Goal: Complete application form: Complete application form

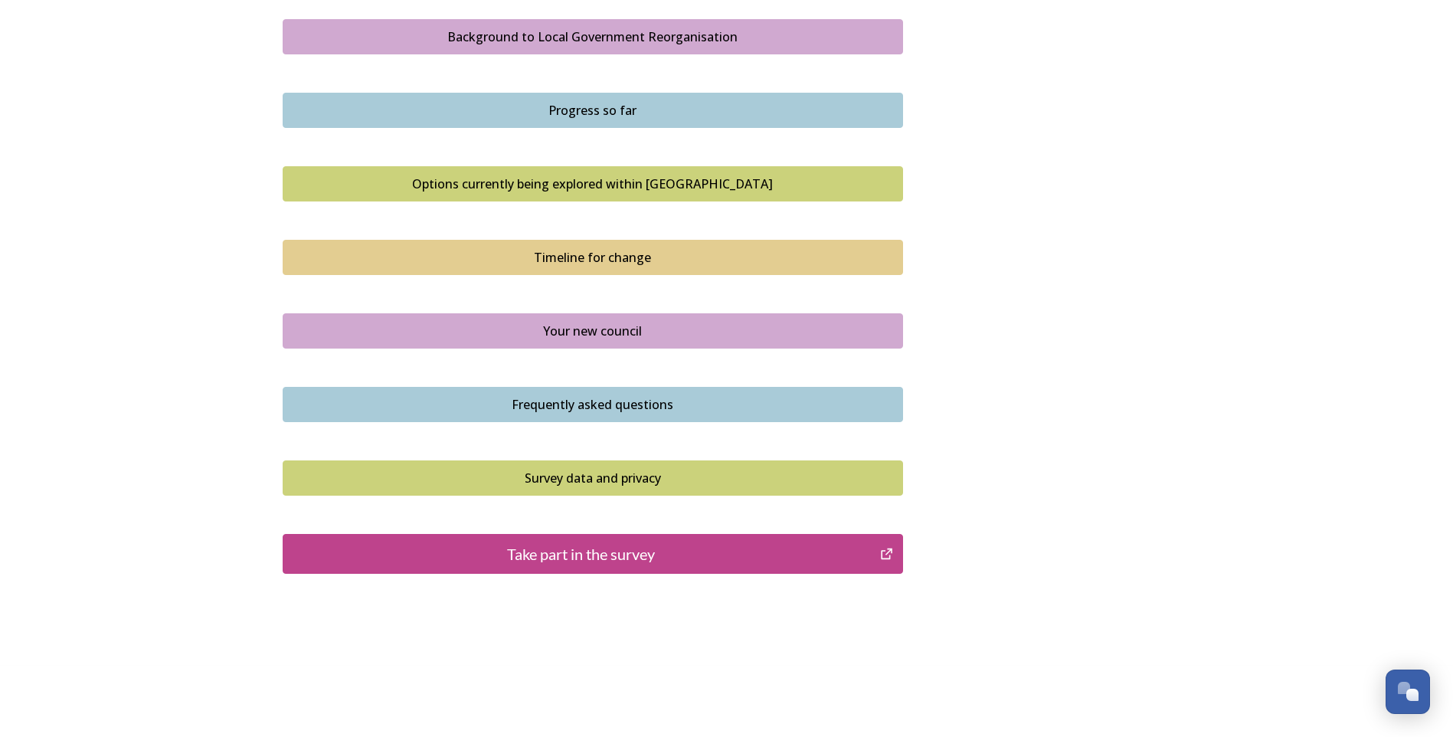
scroll to position [912, 0]
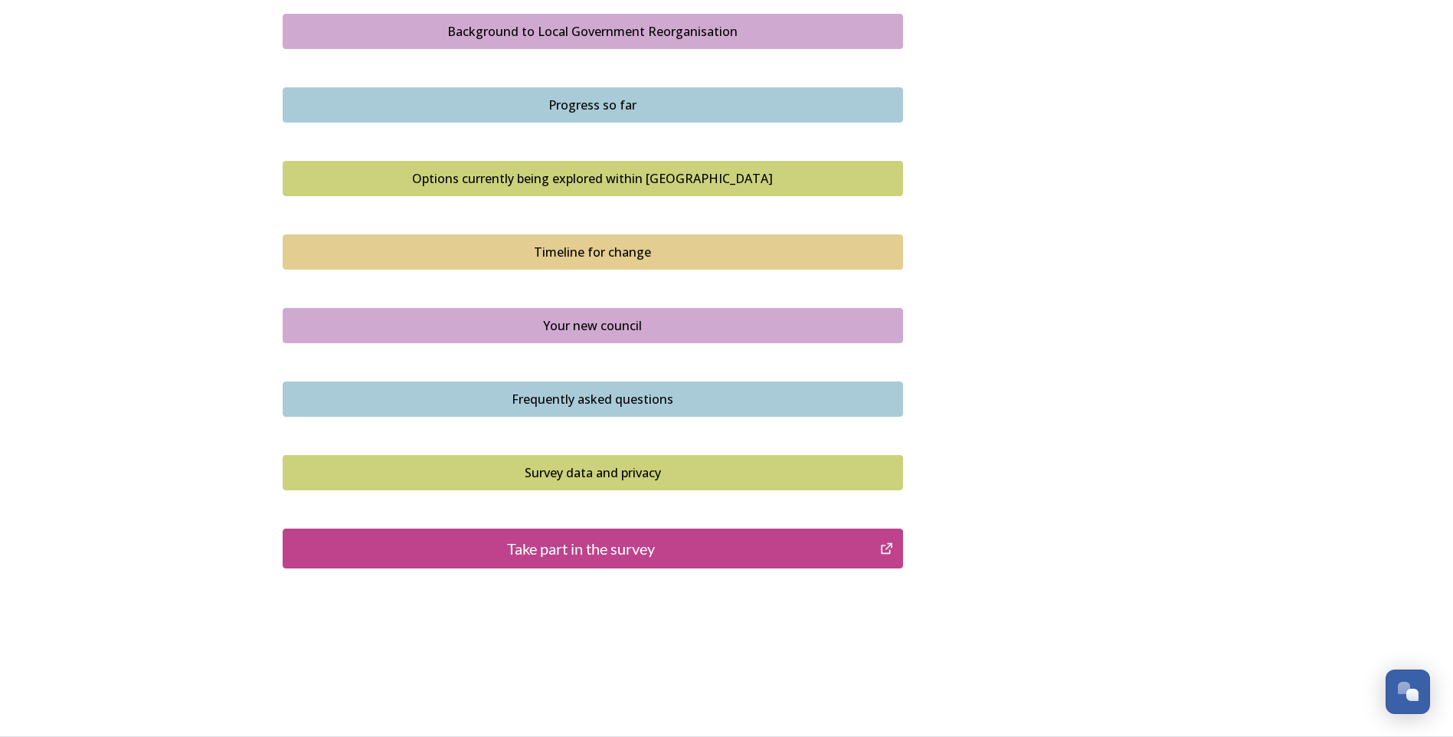
click at [644, 545] on div "Take part in the survey" at bounding box center [582, 548] width 582 height 23
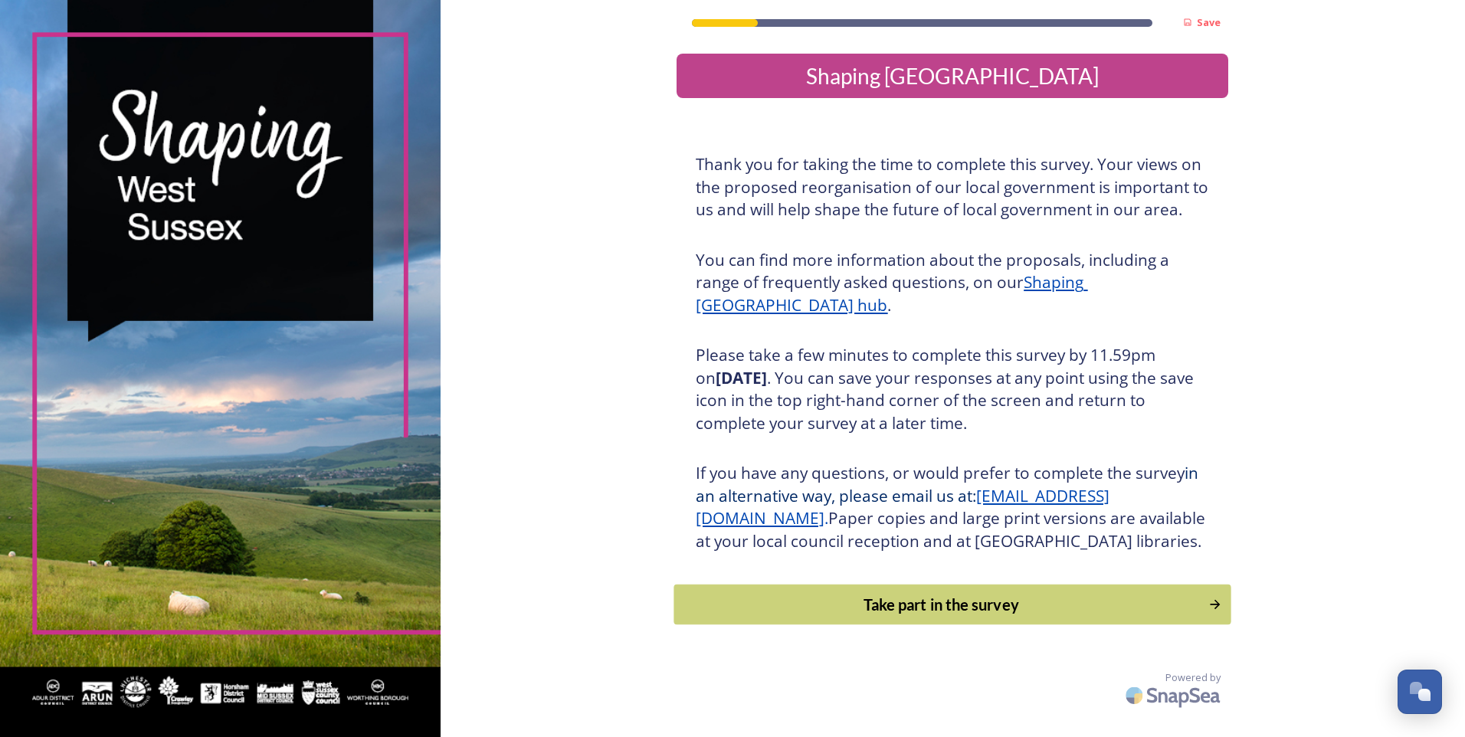
click at [922, 616] on div "Take part in the survey" at bounding box center [942, 604] width 518 height 23
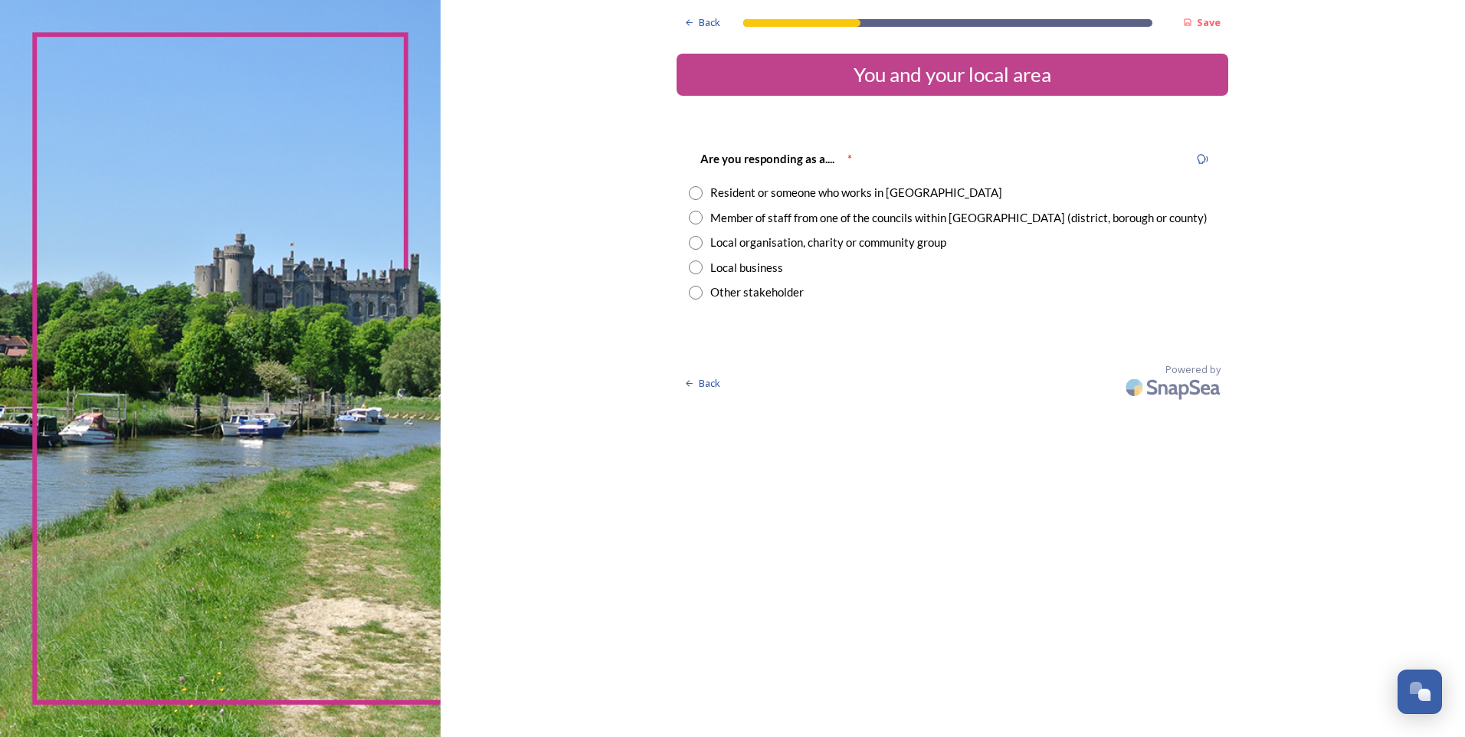
click at [695, 198] on input "radio" at bounding box center [696, 193] width 14 height 14
radio input "true"
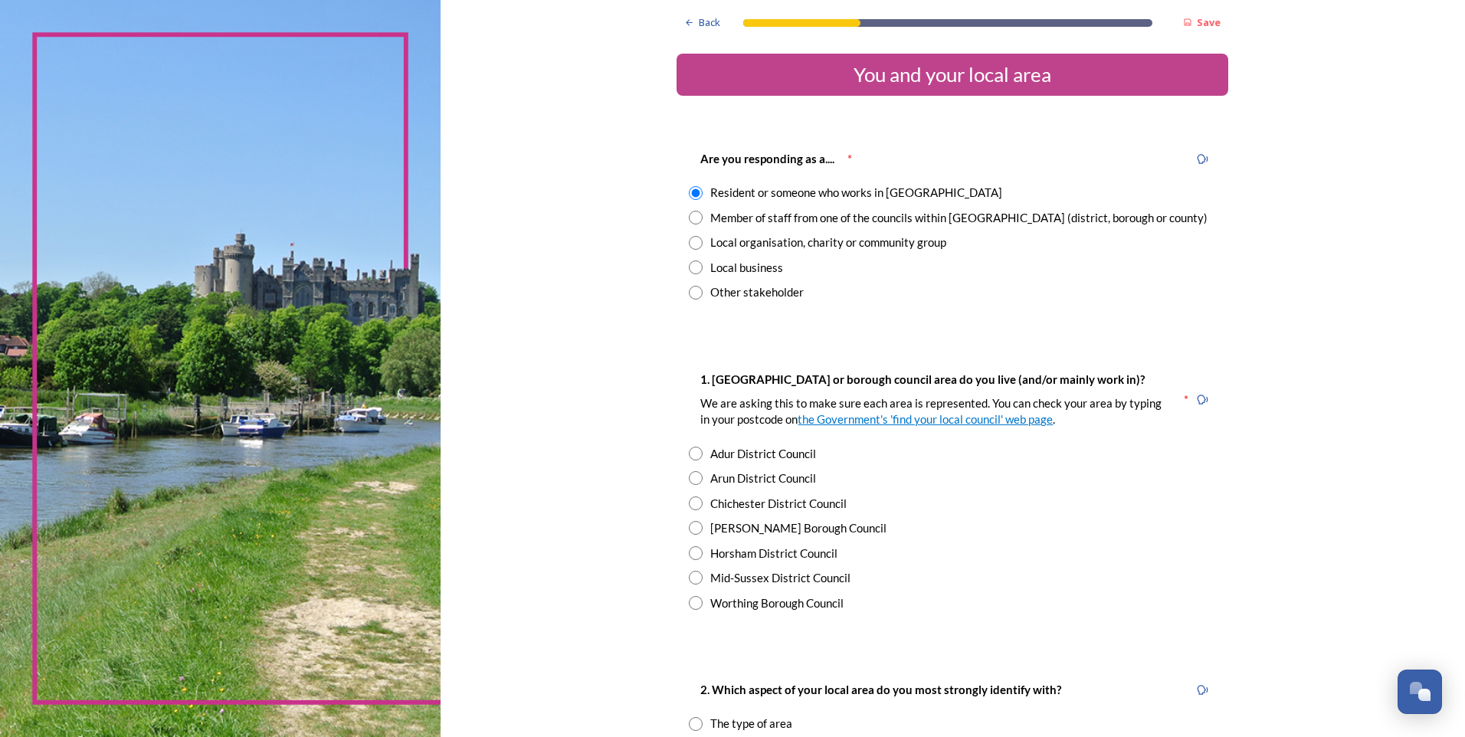
drag, startPoint x: 691, startPoint y: 503, endPoint x: 702, endPoint y: 502, distance: 10.8
click at [691, 503] on input "radio" at bounding box center [696, 503] width 14 height 14
radio input "true"
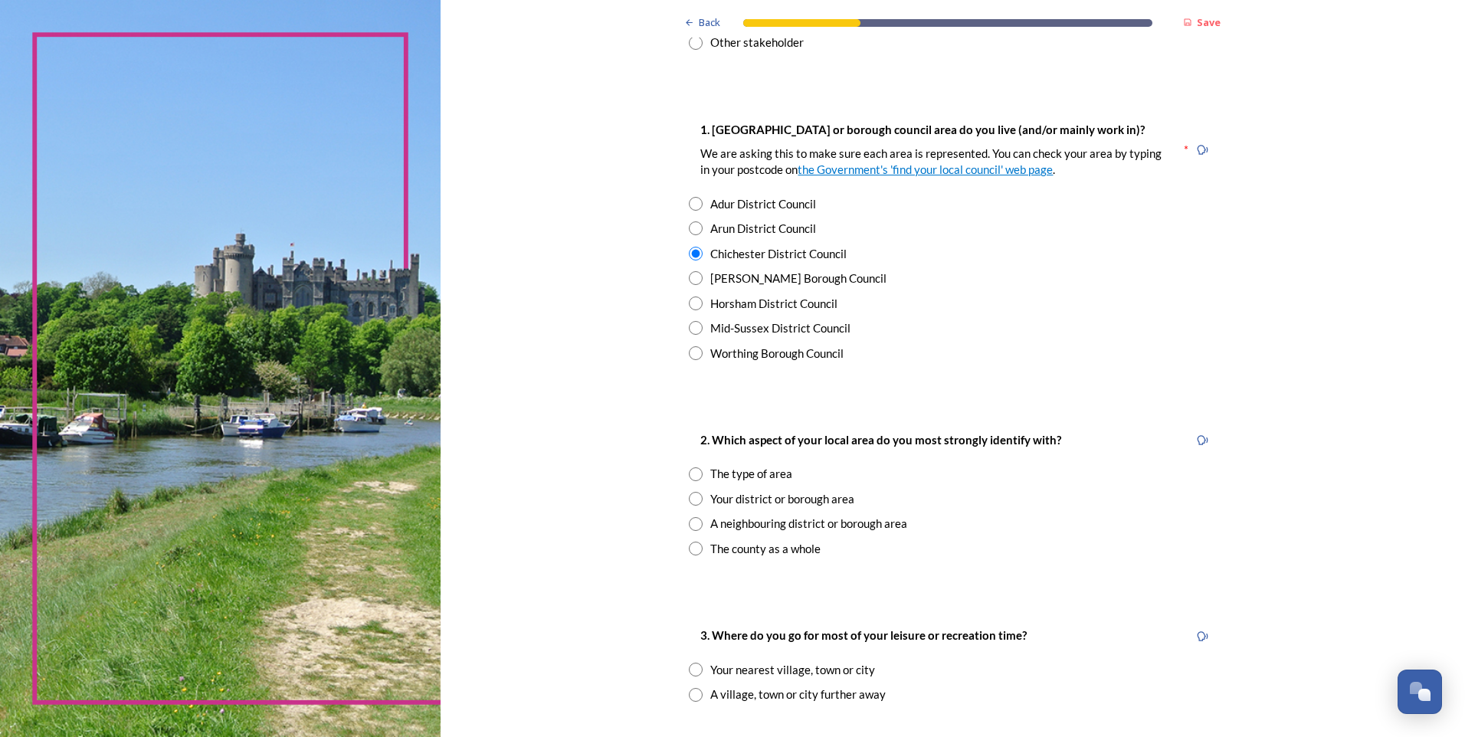
scroll to position [281, 0]
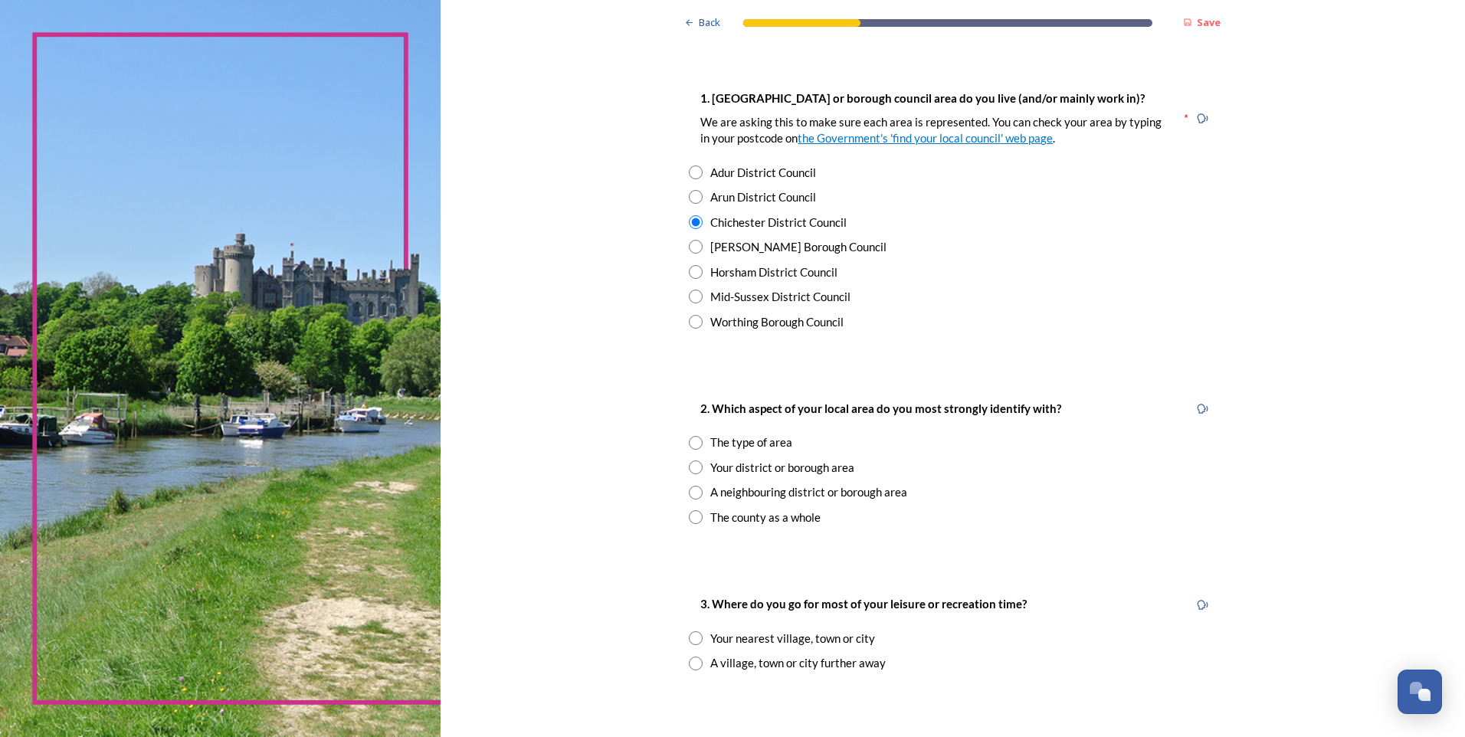
click at [695, 494] on input "radio" at bounding box center [696, 493] width 14 height 14
radio input "true"
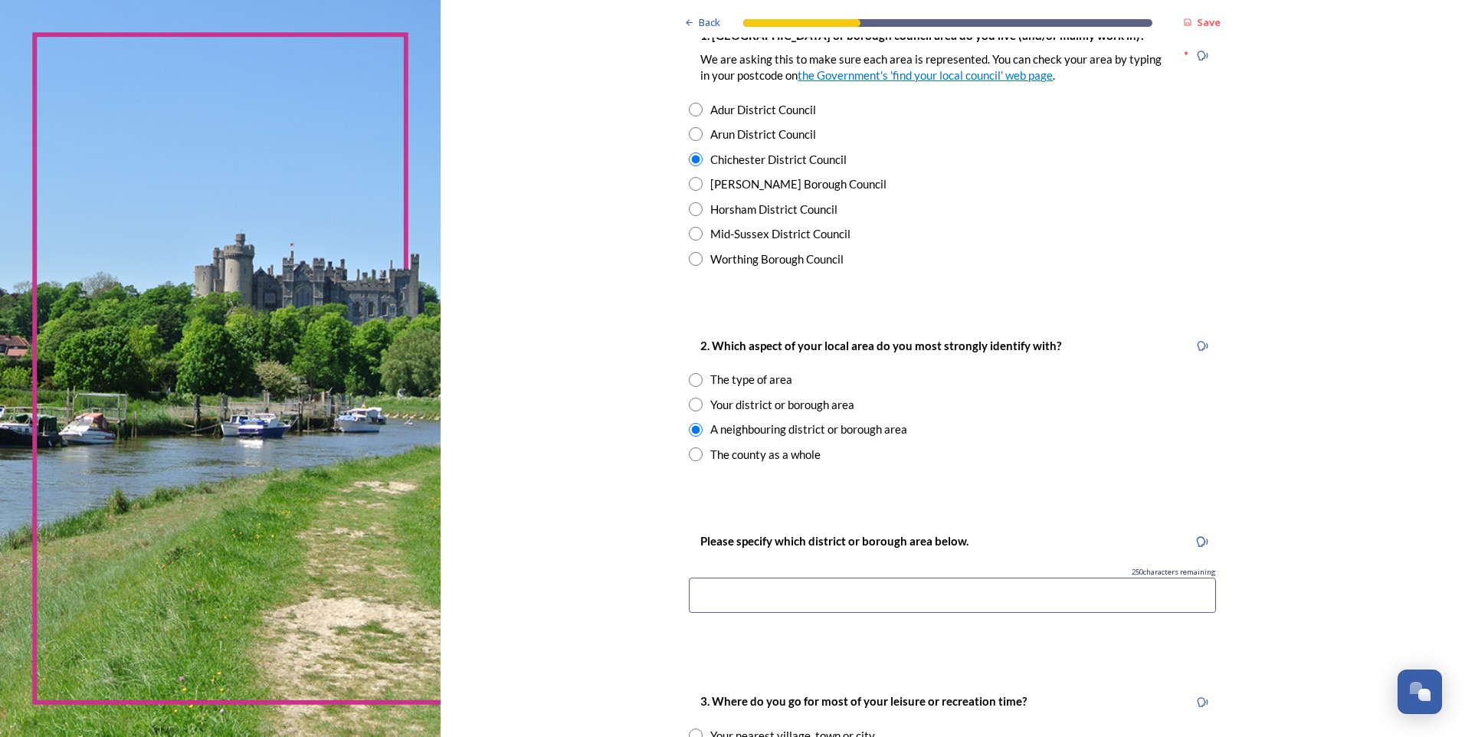
scroll to position [358, 0]
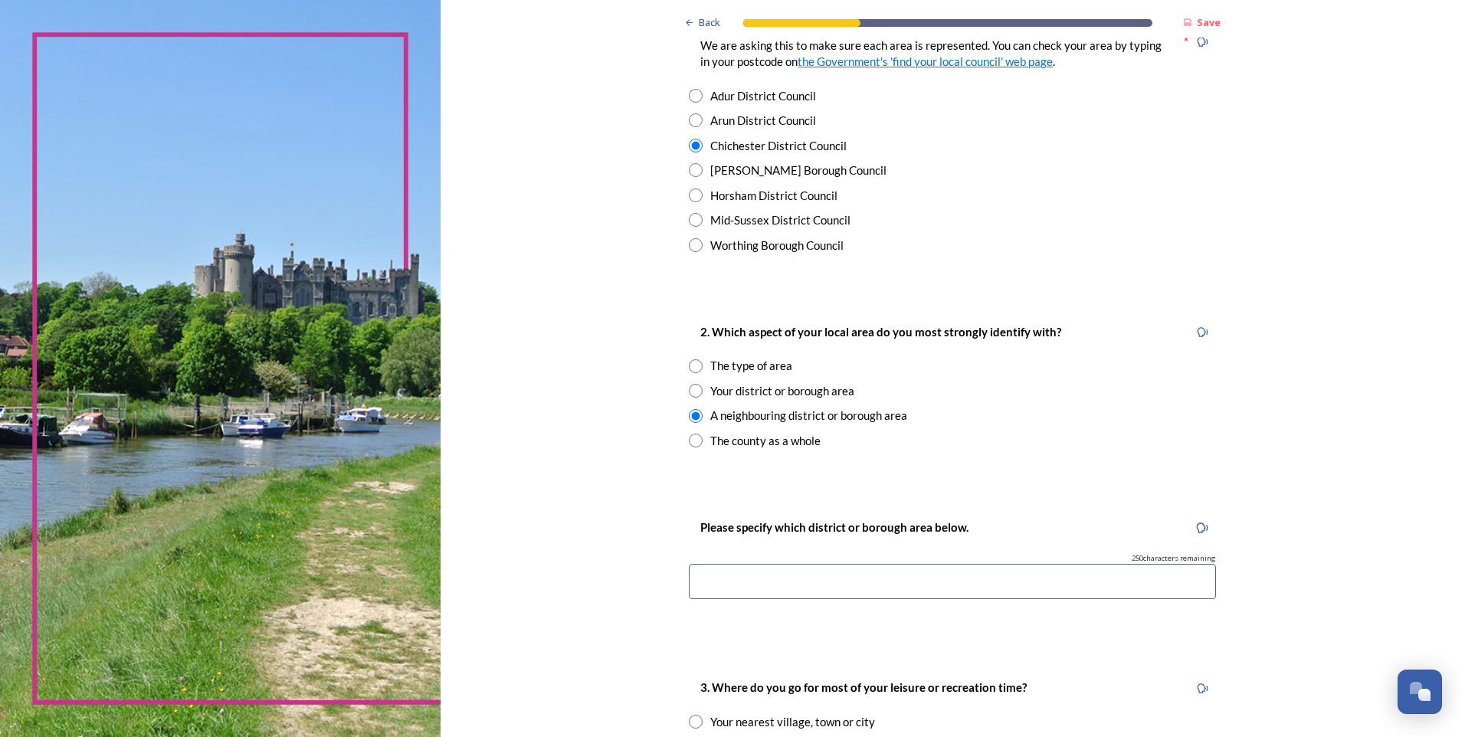
click at [880, 581] on input at bounding box center [952, 581] width 527 height 35
type input "H"
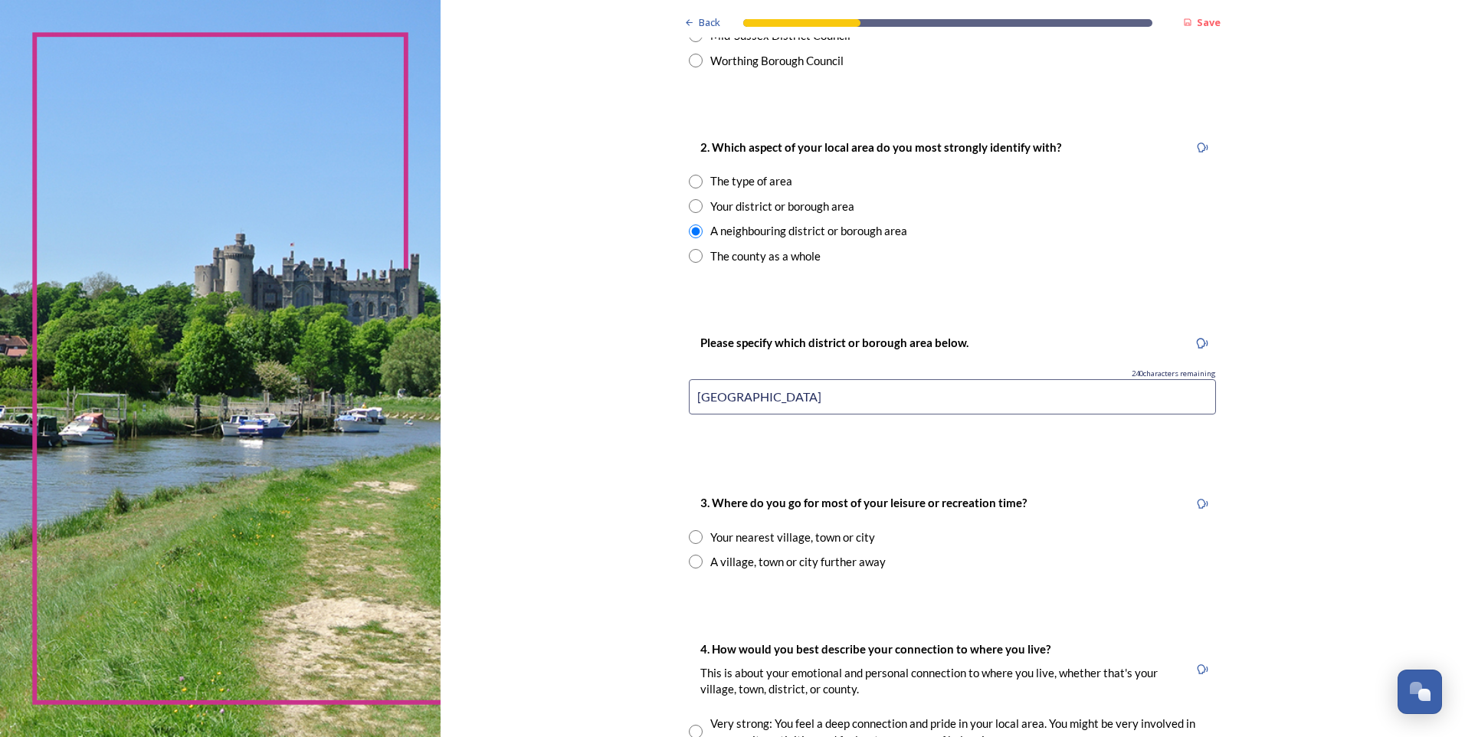
scroll to position [562, 0]
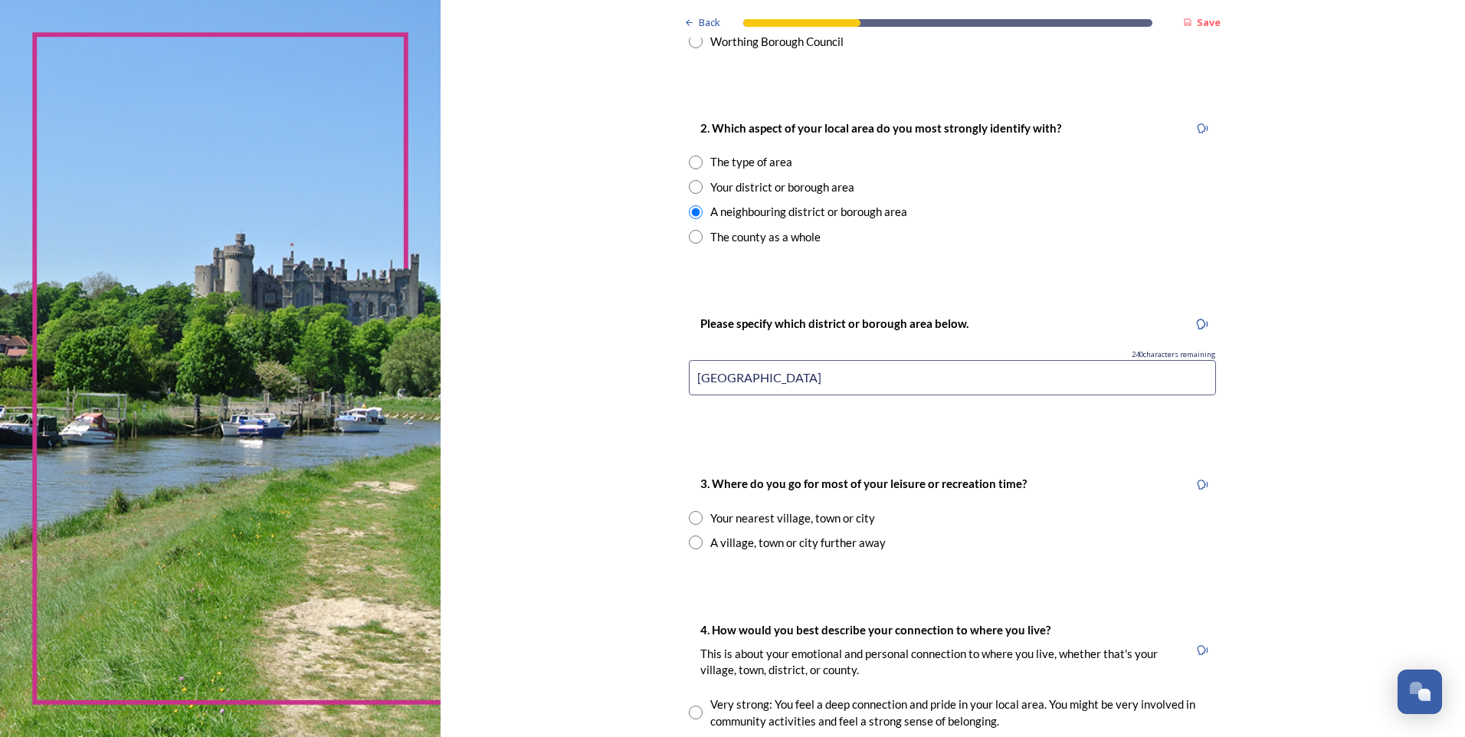
type input "[GEOGRAPHIC_DATA]"
click at [693, 541] on input "radio" at bounding box center [696, 543] width 14 height 14
radio input "true"
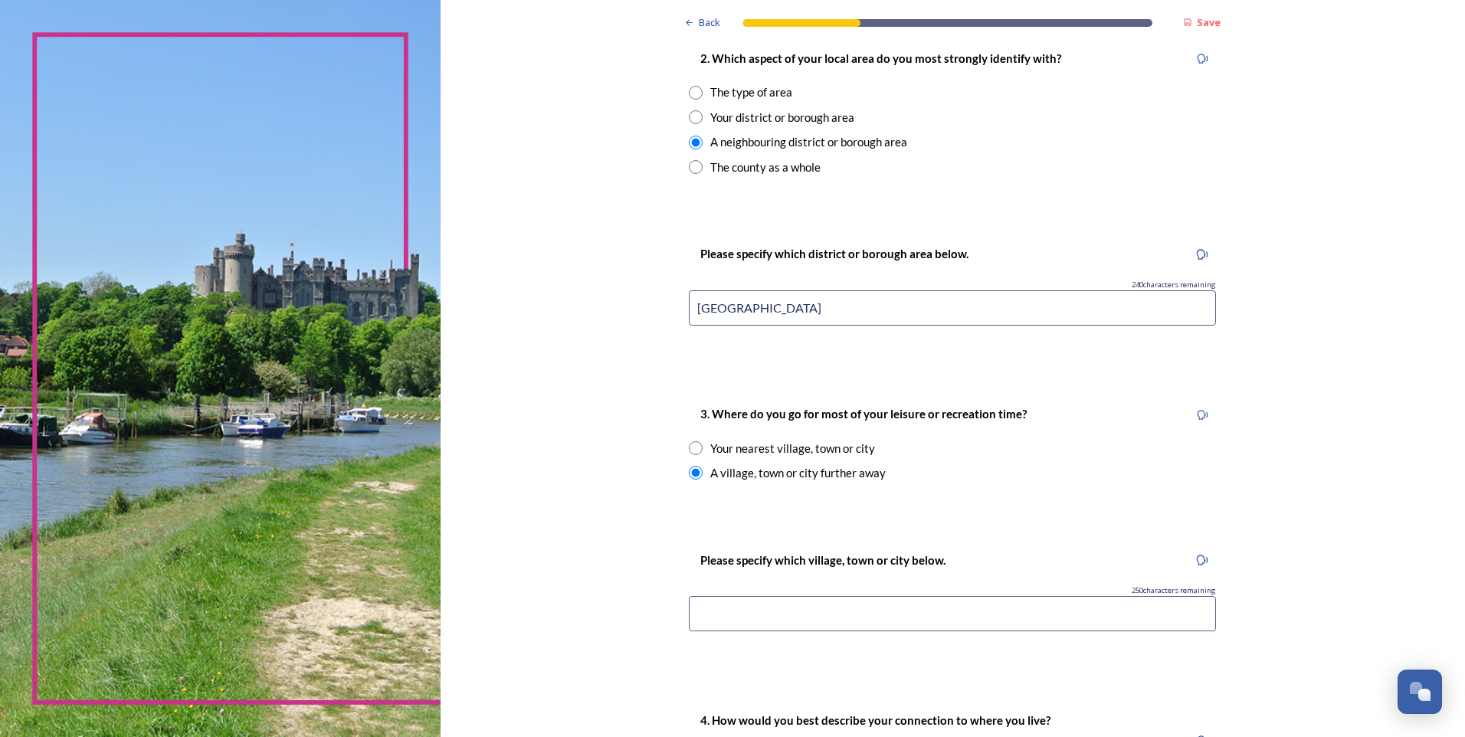
scroll to position [638, 0]
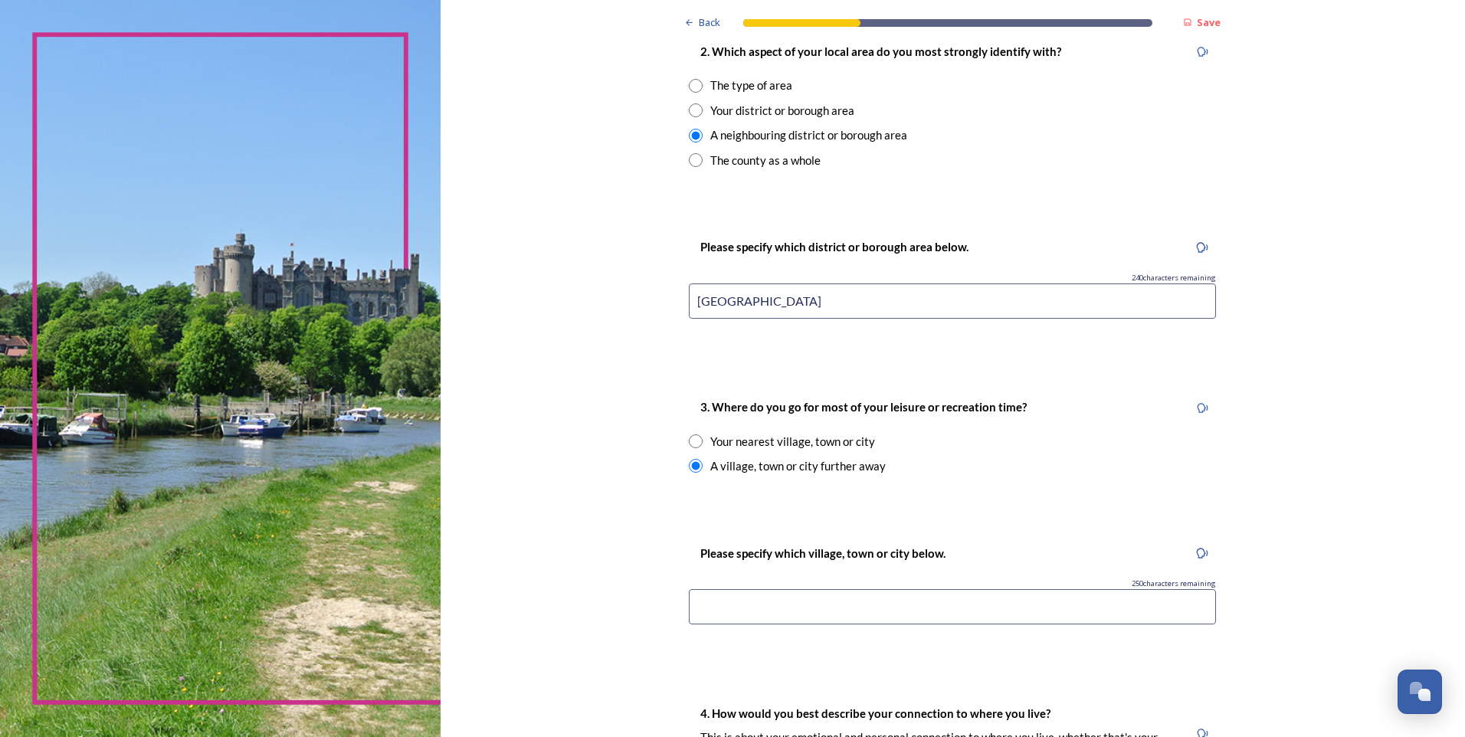
click at [809, 605] on input at bounding box center [952, 606] width 527 height 35
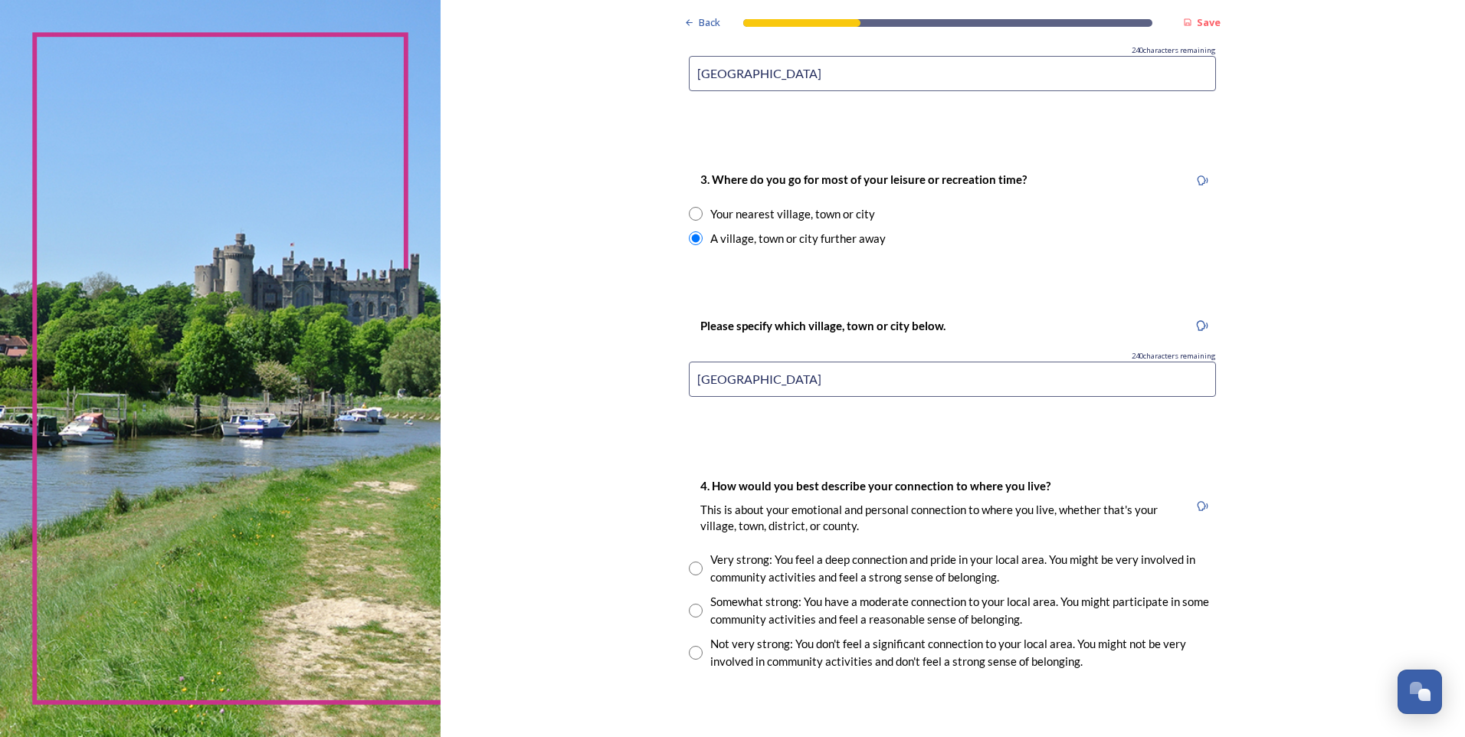
scroll to position [868, 0]
type input "[GEOGRAPHIC_DATA]"
click at [691, 610] on input "radio" at bounding box center [696, 608] width 14 height 14
radio input "true"
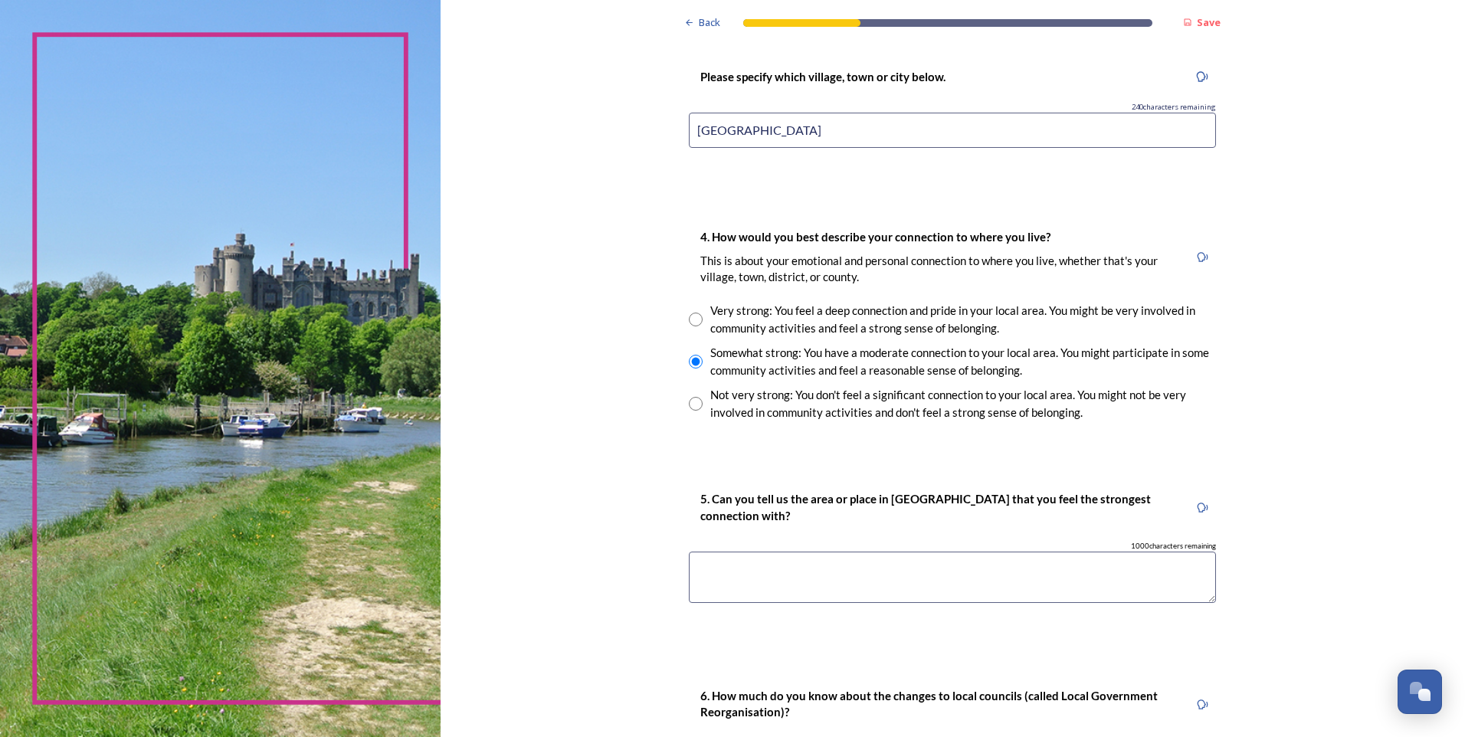
scroll to position [1124, 0]
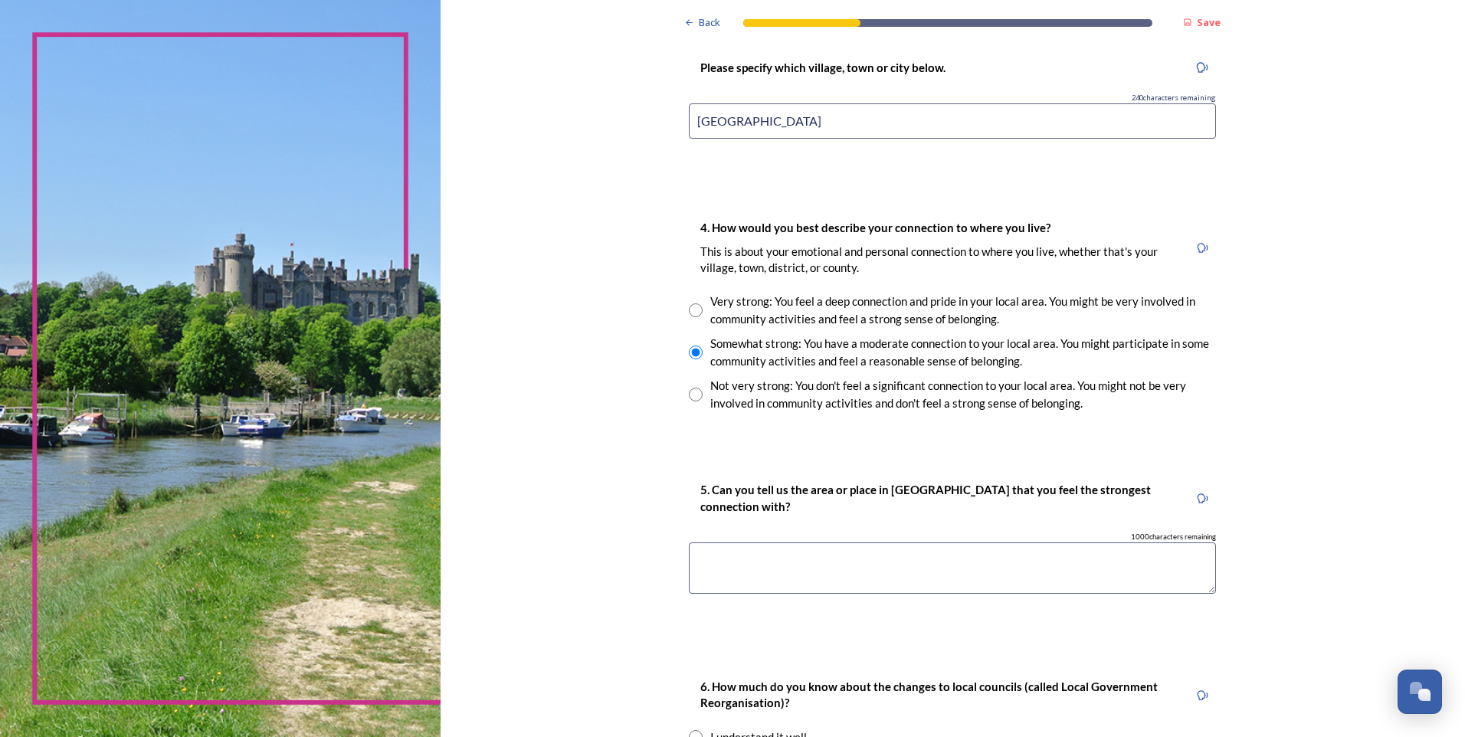
click at [808, 582] on textarea at bounding box center [952, 567] width 527 height 51
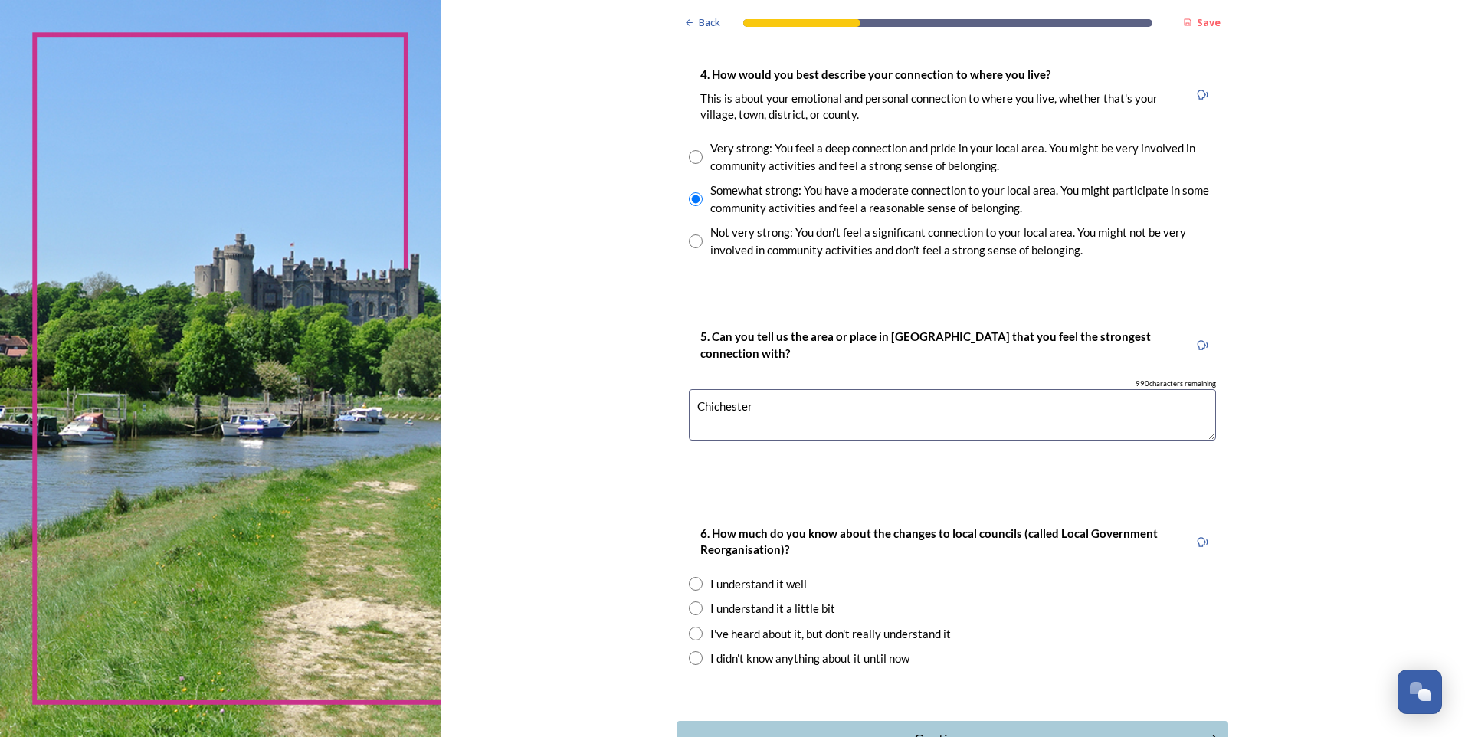
scroll to position [1328, 0]
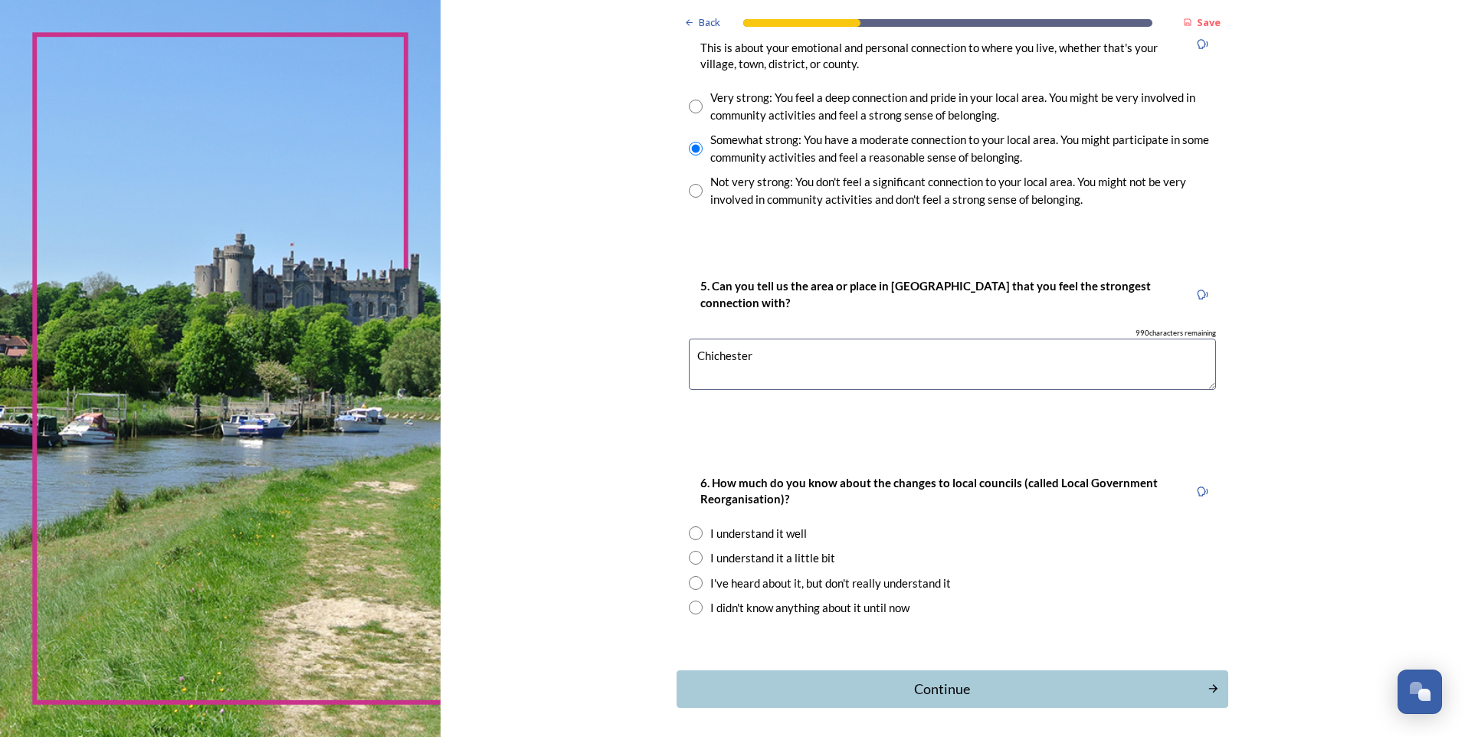
type textarea "Chichester"
click at [697, 539] on div "I understand it well" at bounding box center [952, 534] width 527 height 18
radio input "true"
click at [949, 695] on div "Continue" at bounding box center [942, 689] width 519 height 21
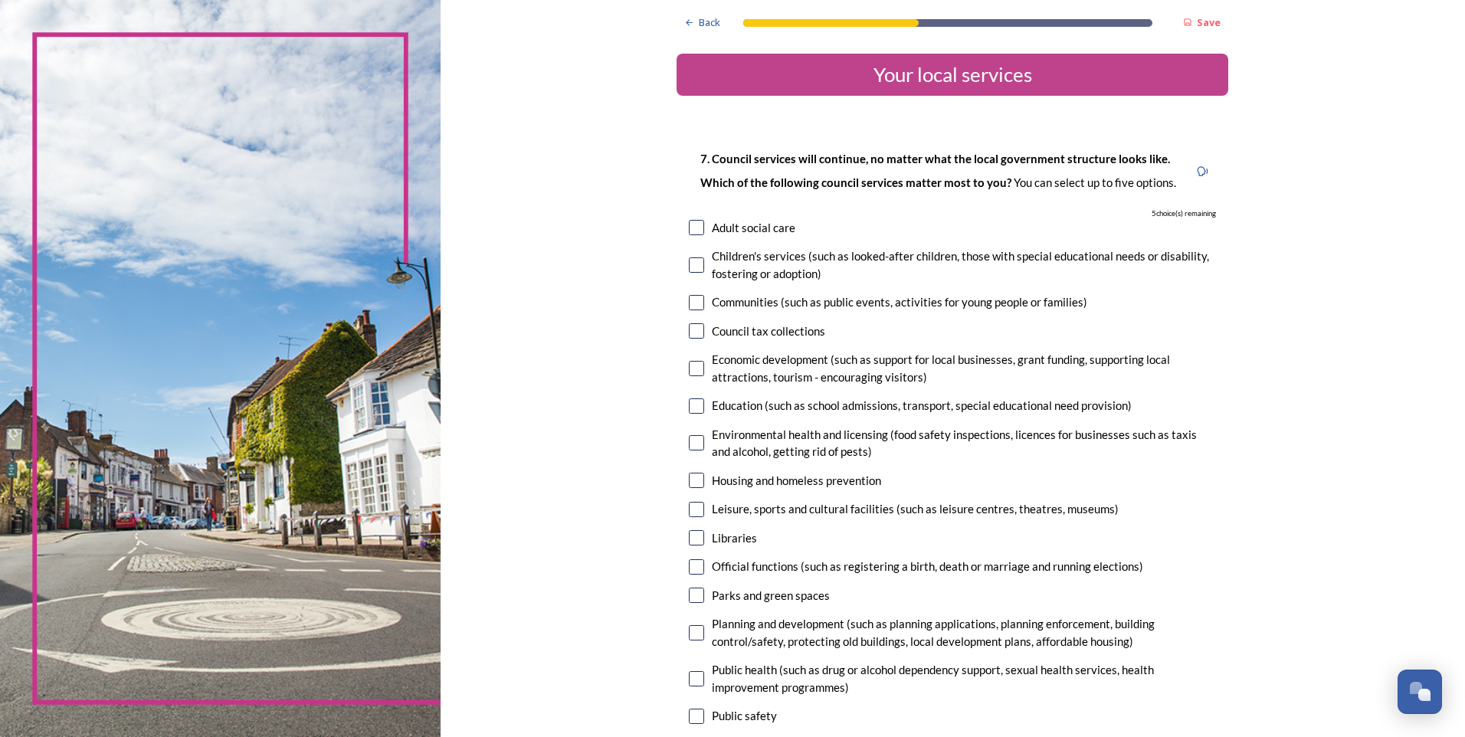
click at [697, 301] on input "checkbox" at bounding box center [696, 302] width 15 height 15
checkbox input "true"
click at [694, 333] on input "checkbox" at bounding box center [696, 330] width 15 height 15
checkbox input "true"
click at [689, 364] on input "checkbox" at bounding box center [696, 368] width 15 height 15
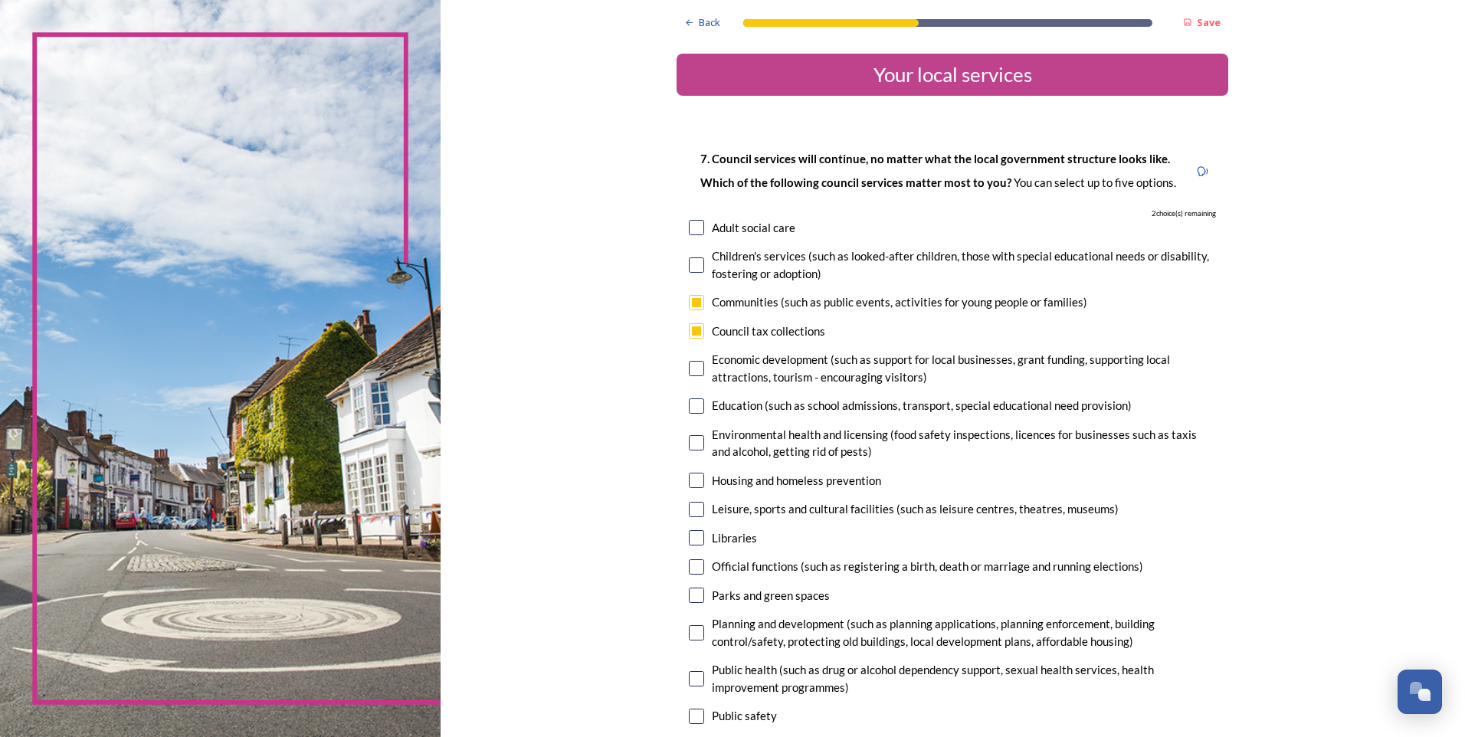
checkbox input "true"
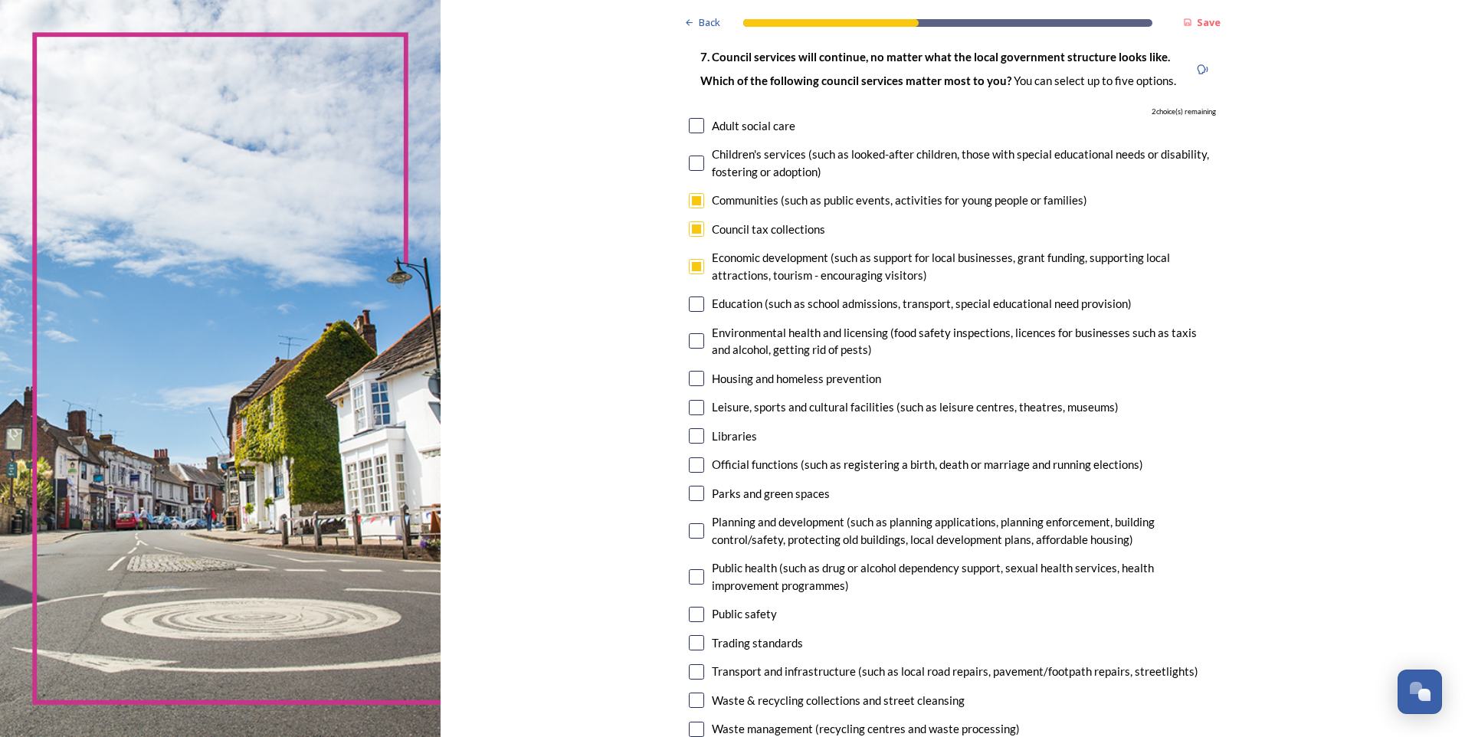
scroll to position [128, 0]
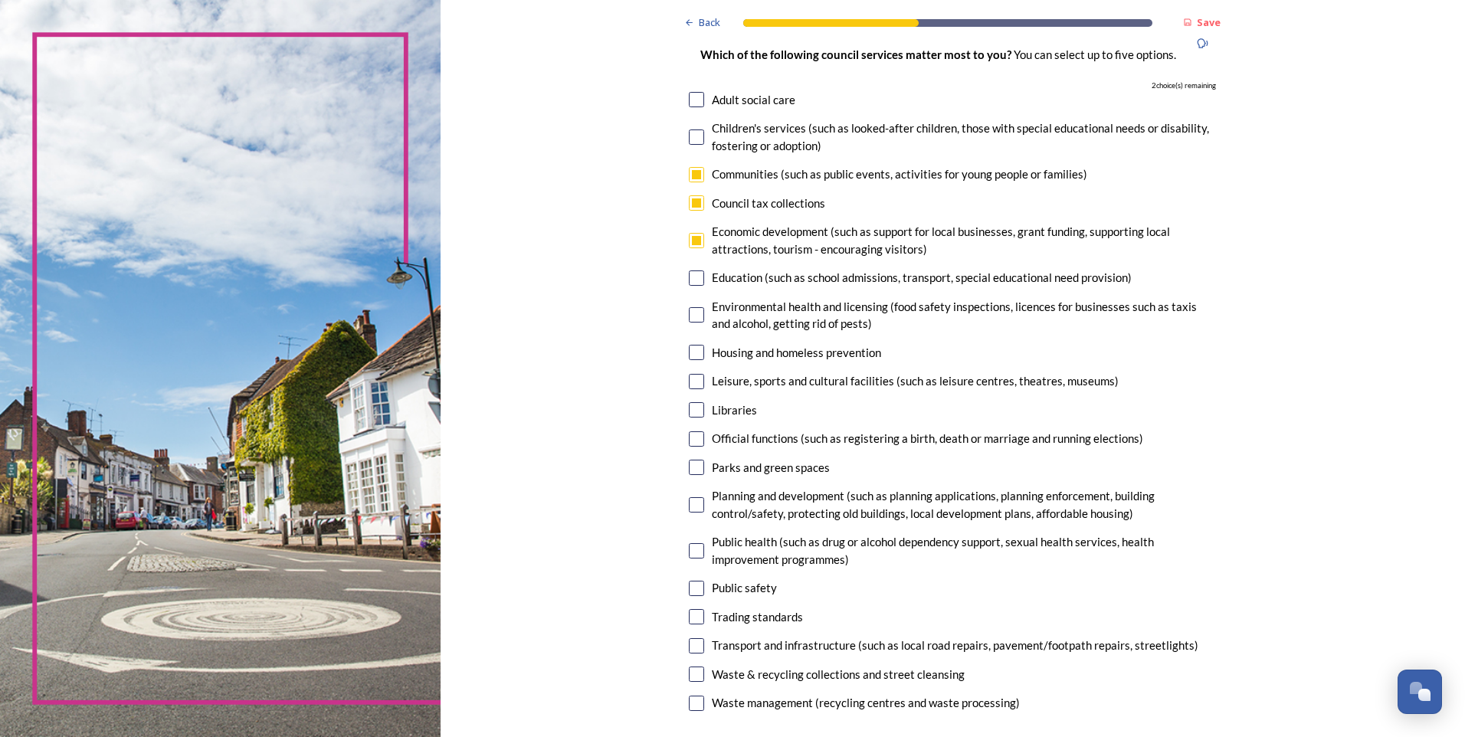
click at [697, 383] on input "checkbox" at bounding box center [696, 381] width 15 height 15
checkbox input "true"
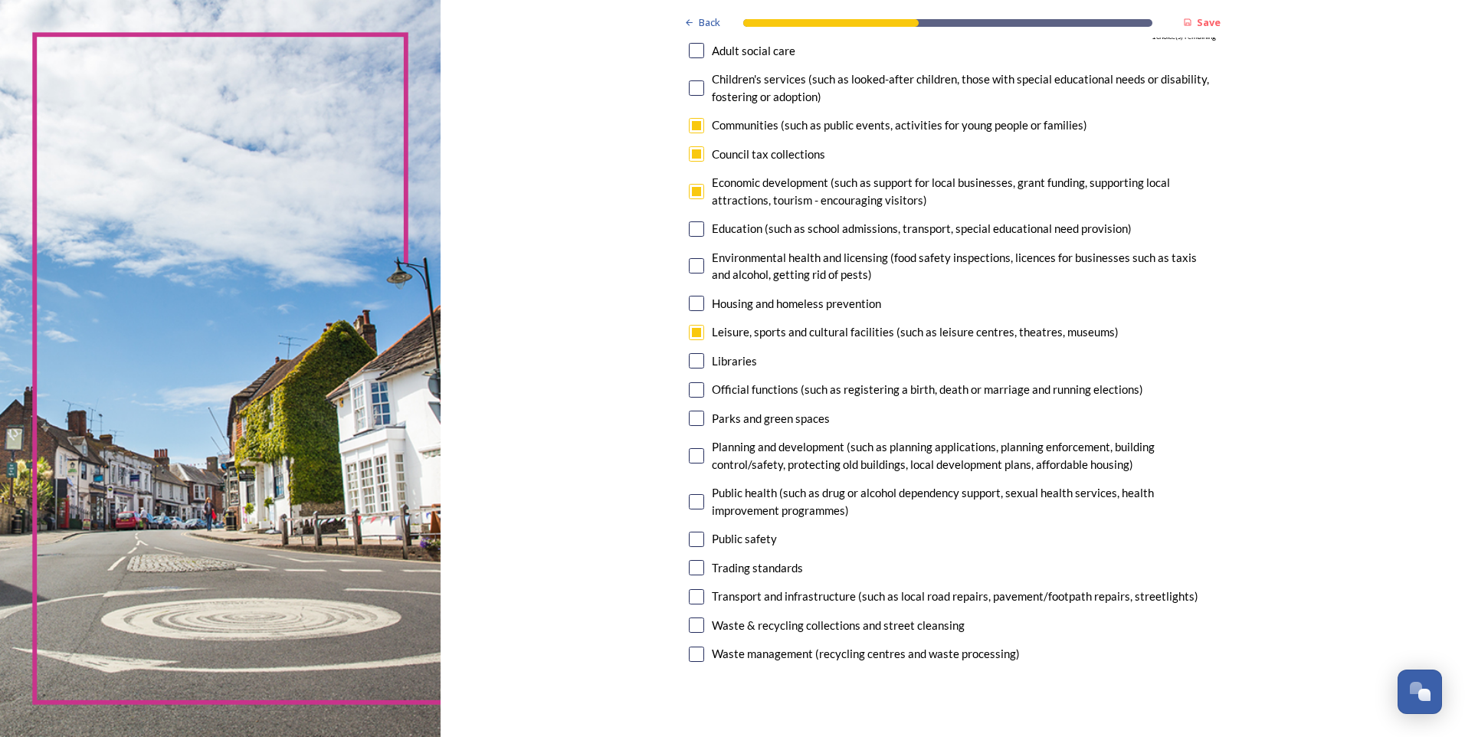
scroll to position [179, 0]
click at [689, 388] on input "checkbox" at bounding box center [696, 388] width 15 height 15
checkbox input "true"
click at [689, 422] on input "checkbox" at bounding box center [696, 416] width 15 height 15
click at [691, 416] on input "checkbox" at bounding box center [696, 416] width 15 height 15
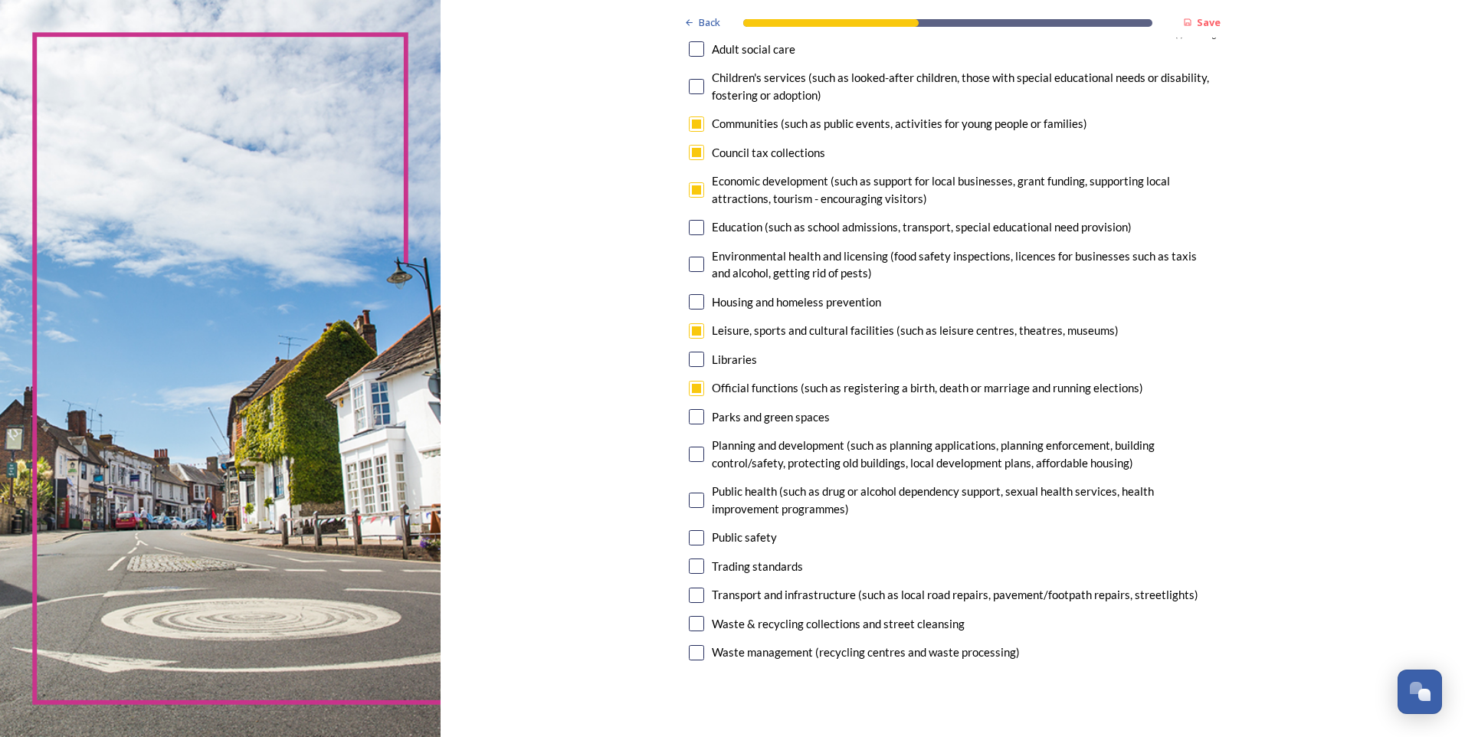
click at [690, 421] on input "checkbox" at bounding box center [696, 416] width 15 height 15
checkbox input "false"
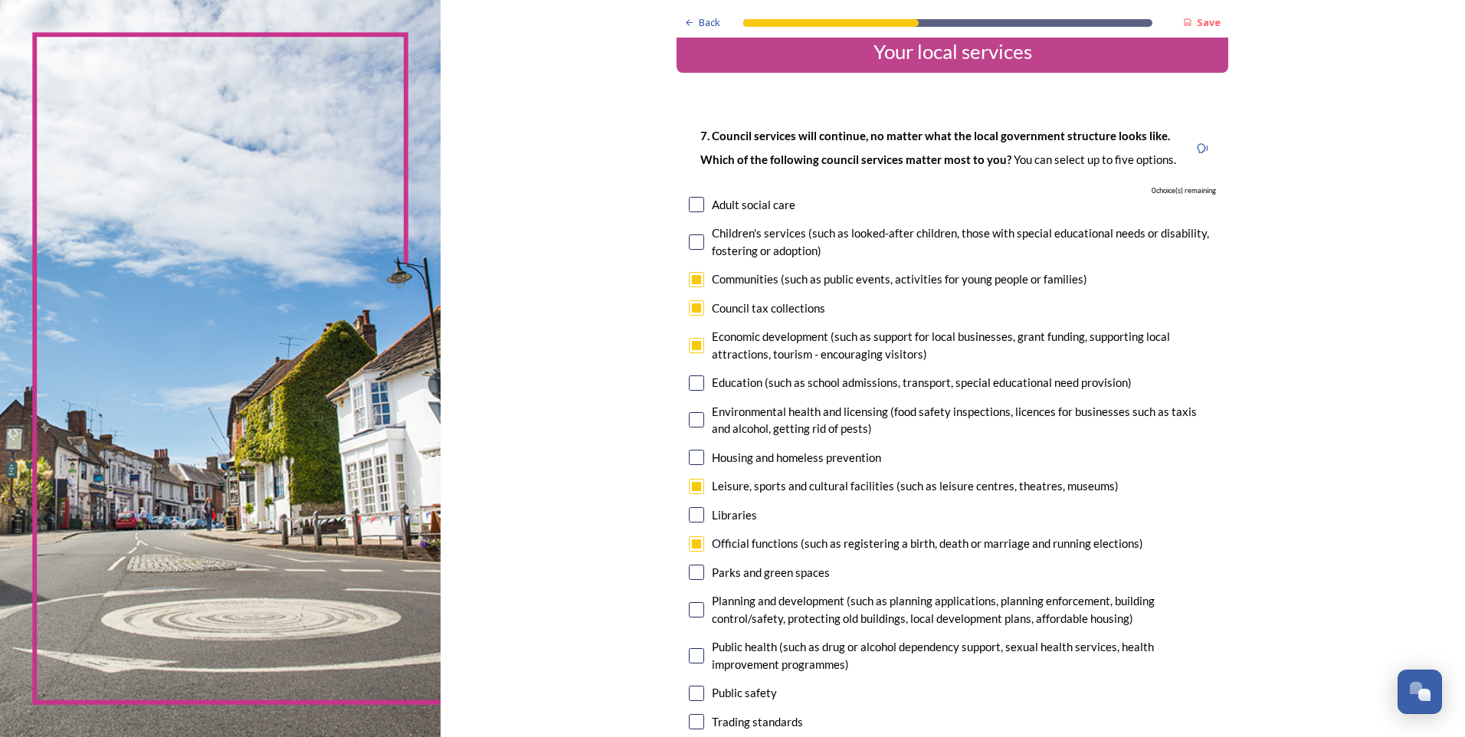
scroll to position [0, 0]
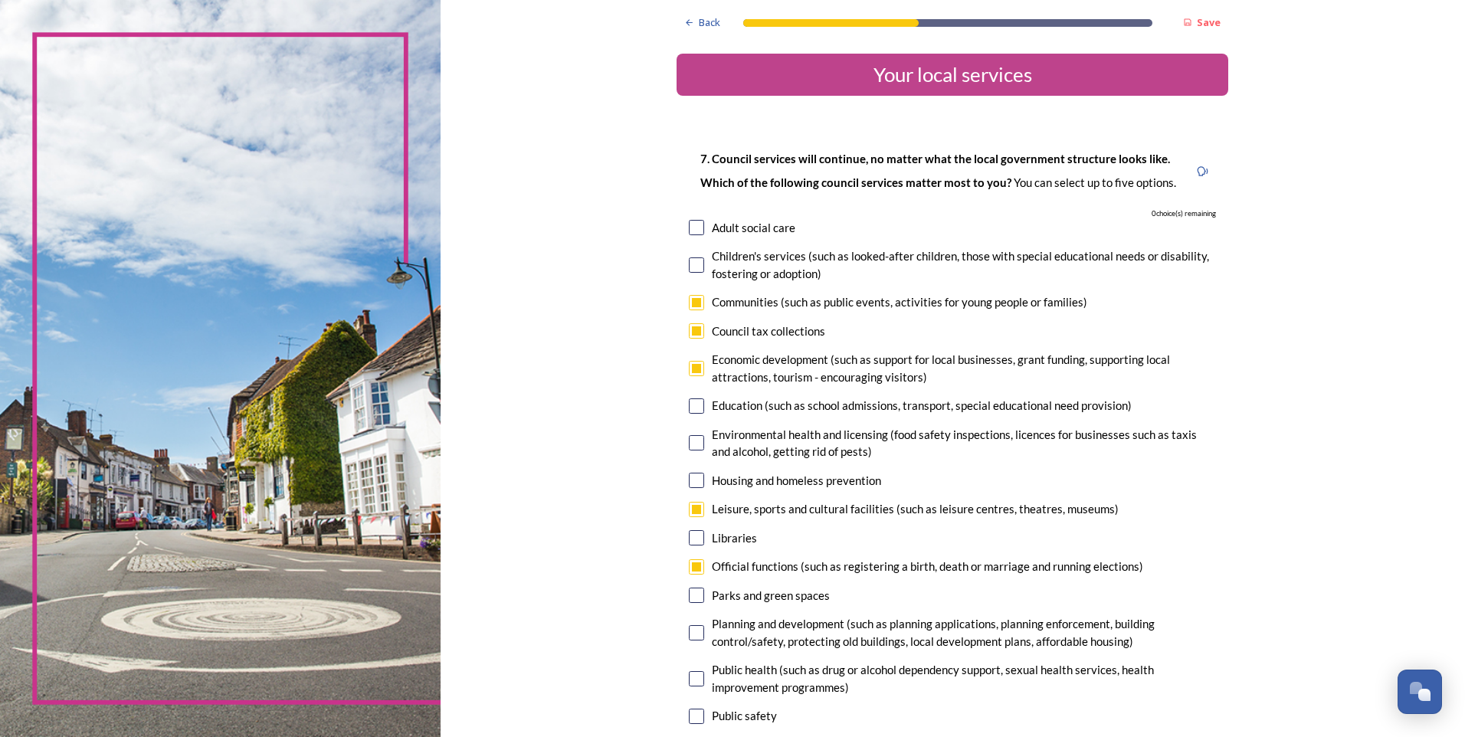
click at [693, 373] on input "checkbox" at bounding box center [696, 368] width 15 height 15
checkbox input "false"
click at [689, 596] on input "checkbox" at bounding box center [696, 595] width 15 height 15
checkbox input "true"
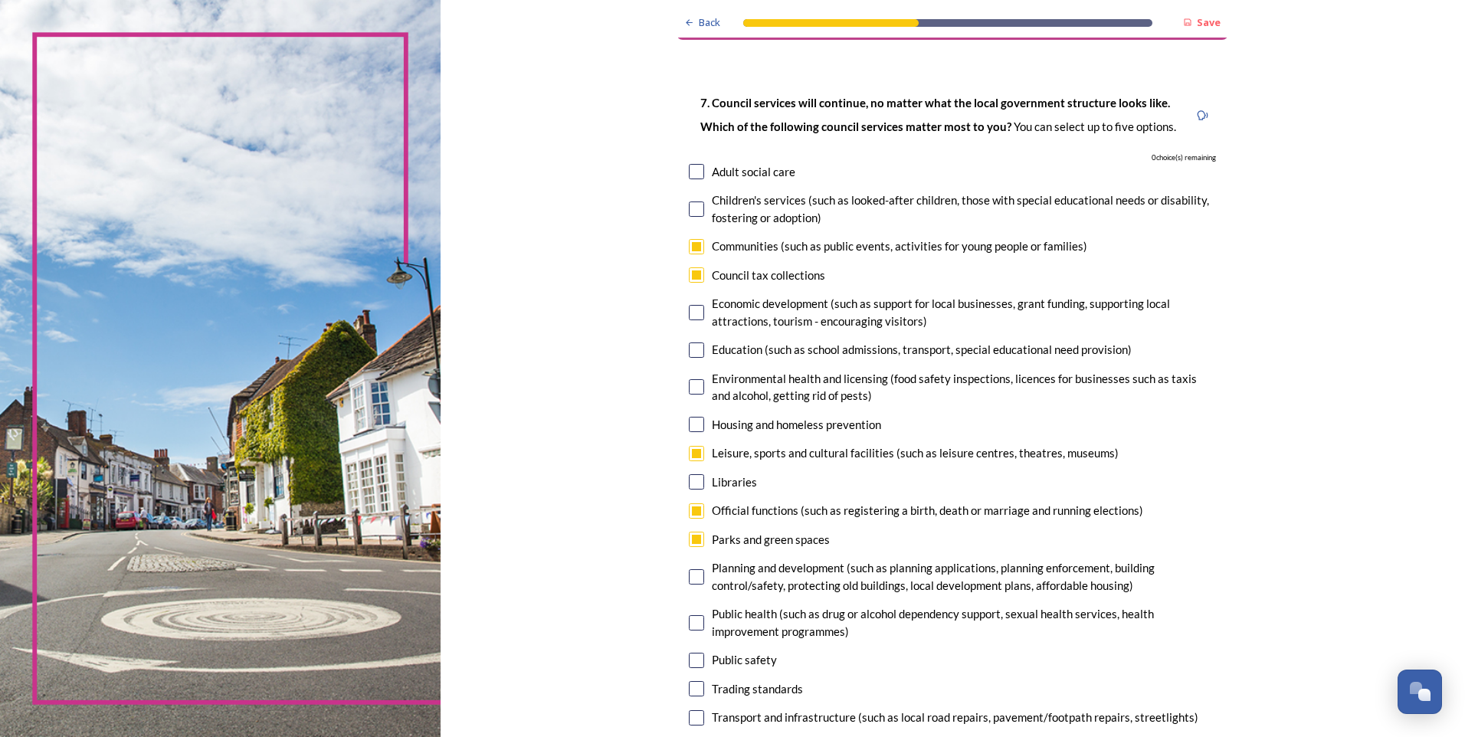
scroll to position [51, 0]
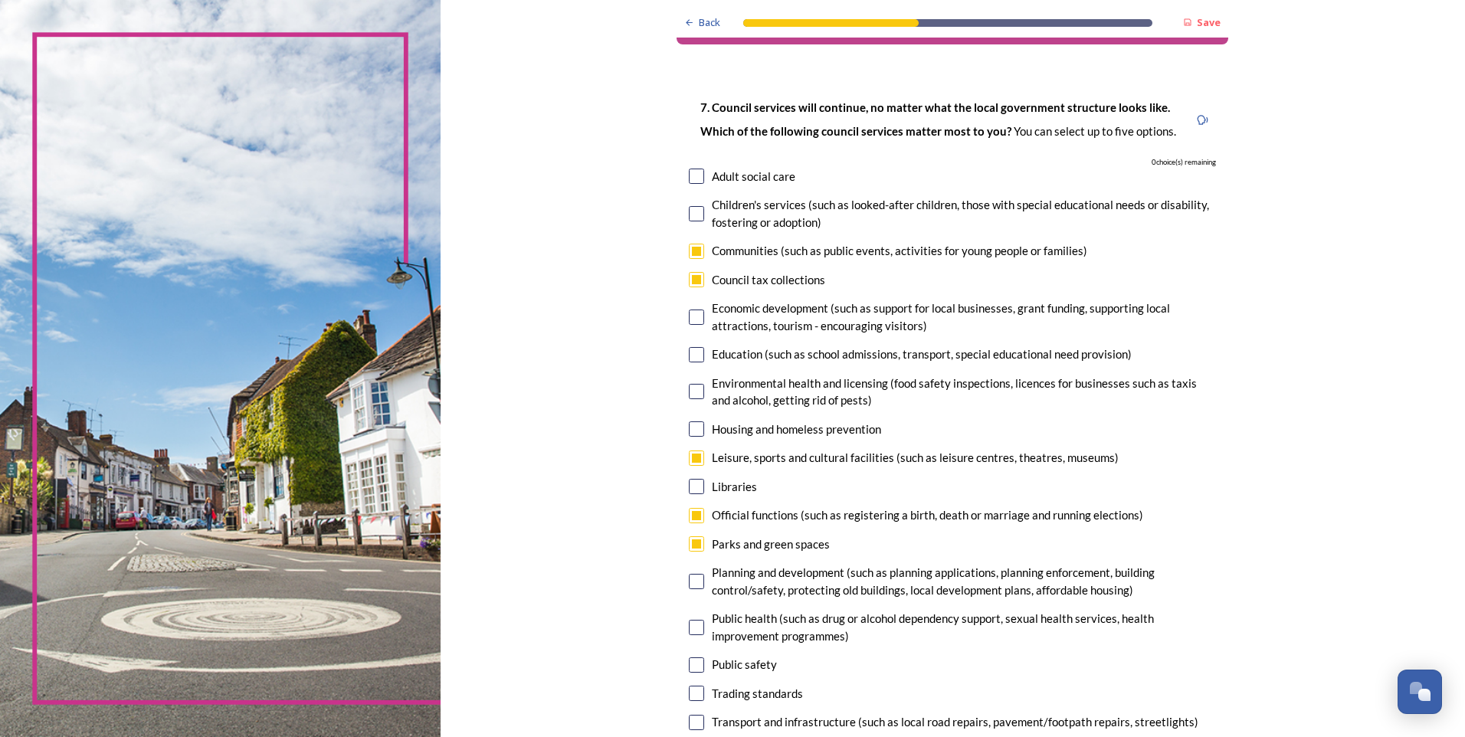
click at [689, 277] on input "checkbox" at bounding box center [696, 279] width 15 height 15
checkbox input "false"
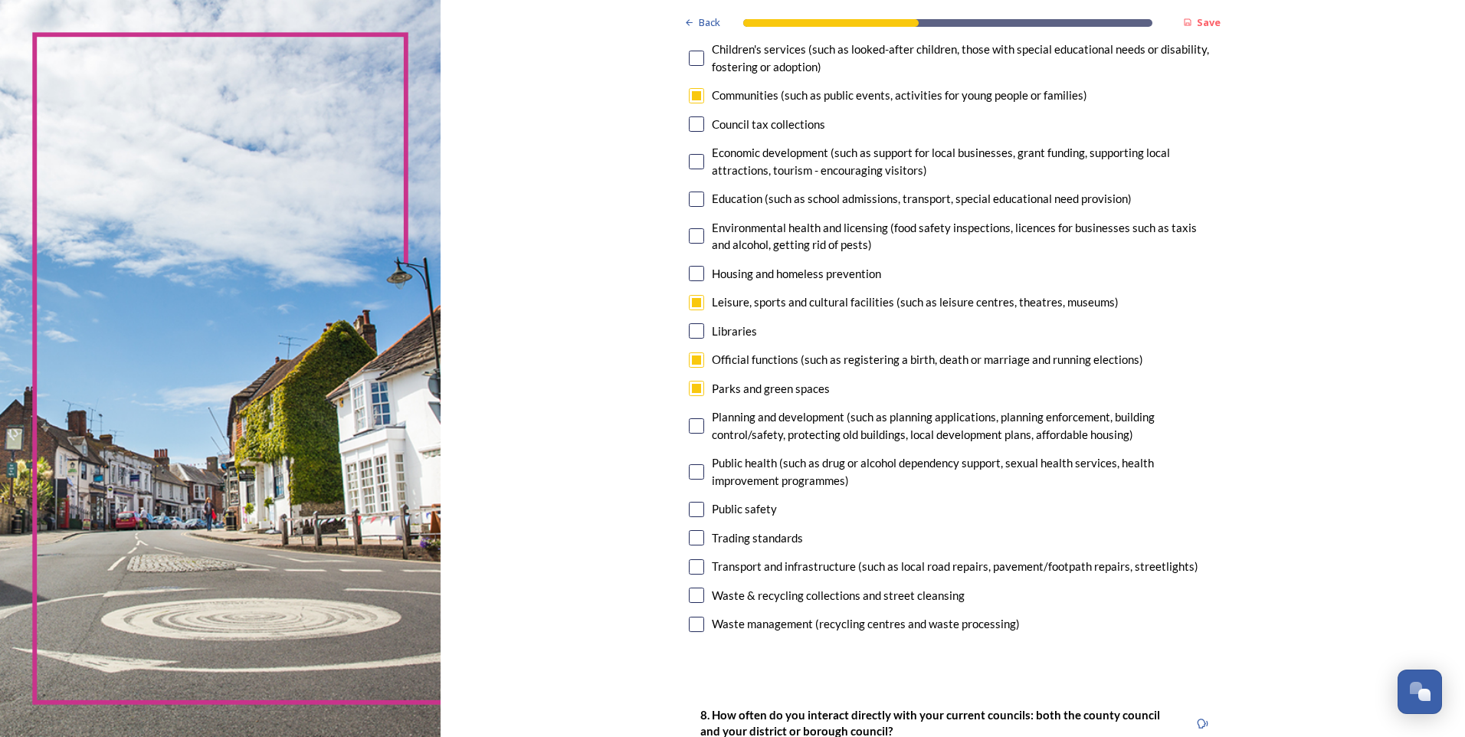
scroll to position [230, 0]
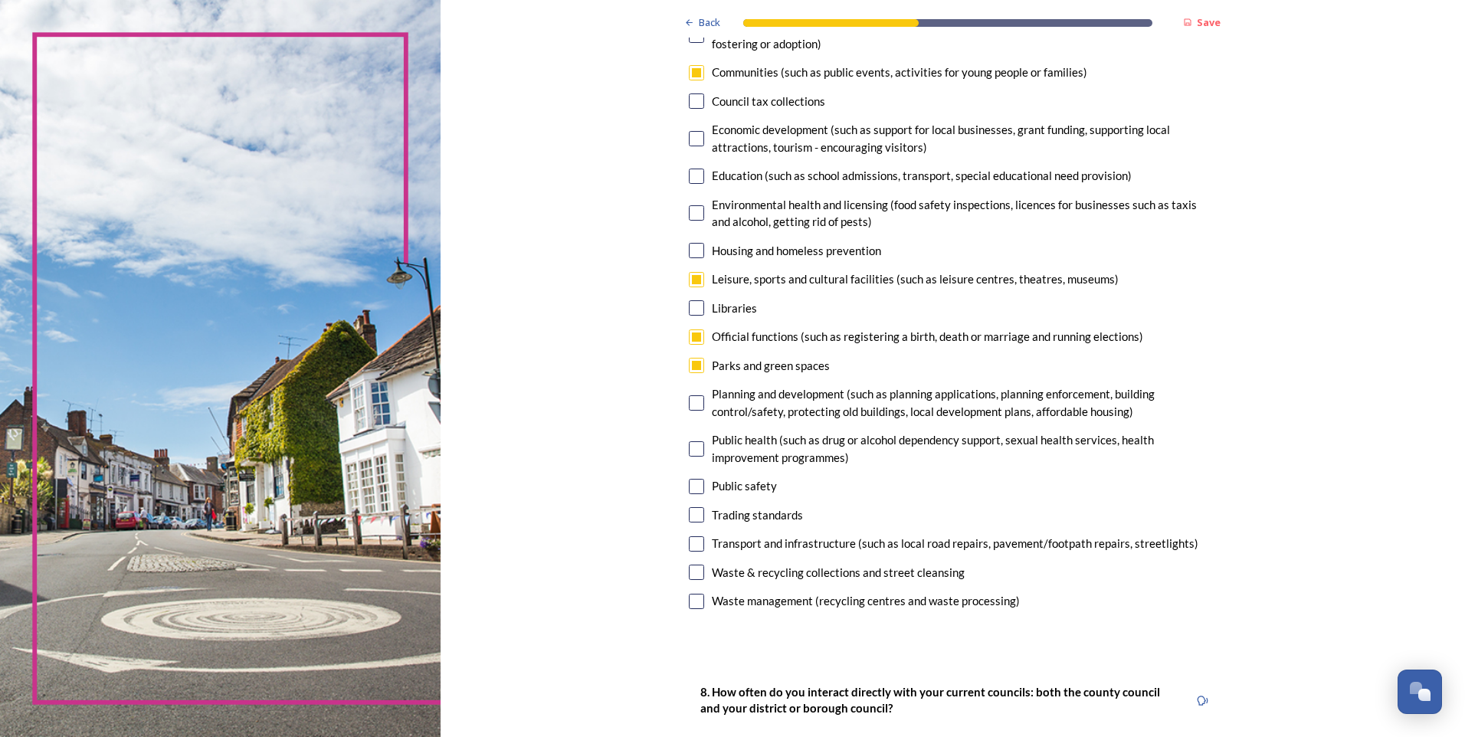
click at [692, 605] on input "checkbox" at bounding box center [696, 601] width 15 height 15
checkbox input "true"
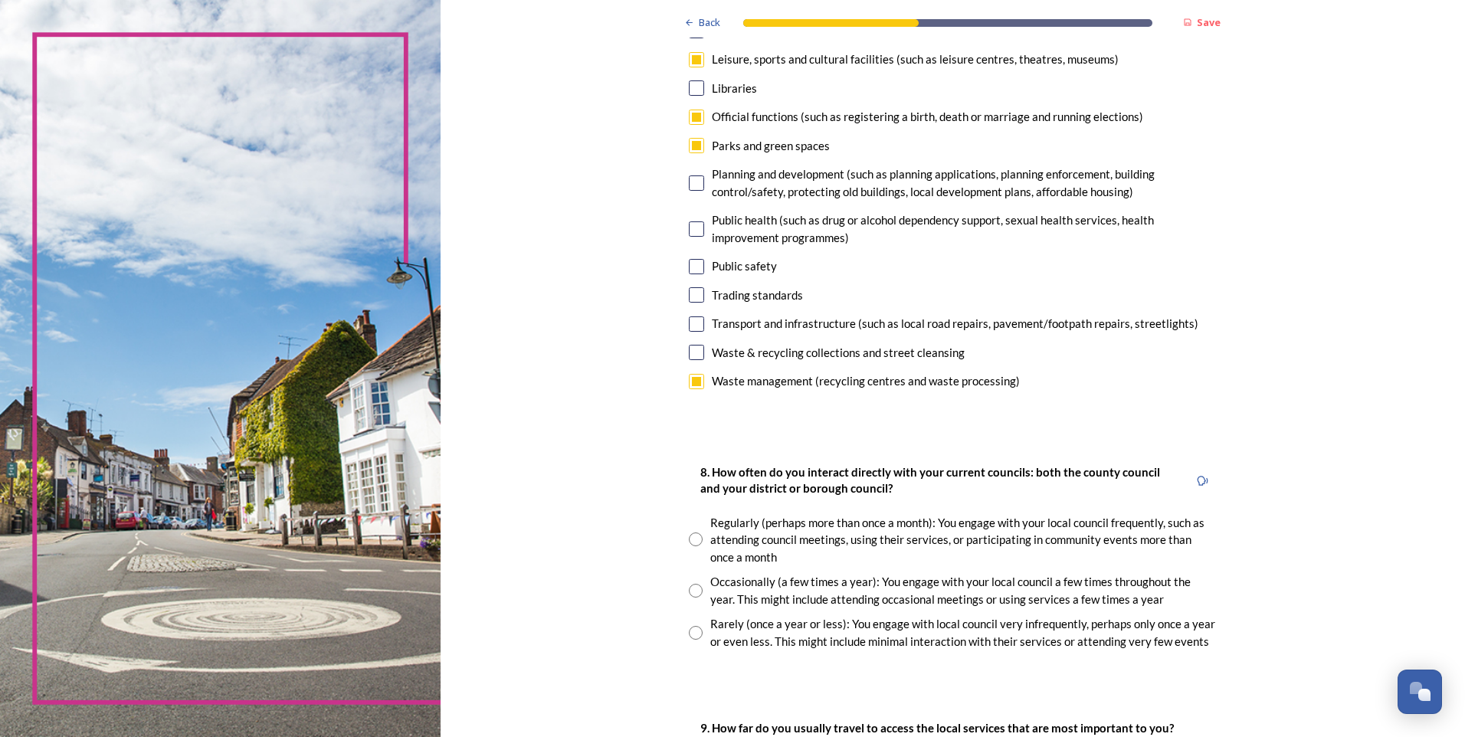
scroll to position [460, 0]
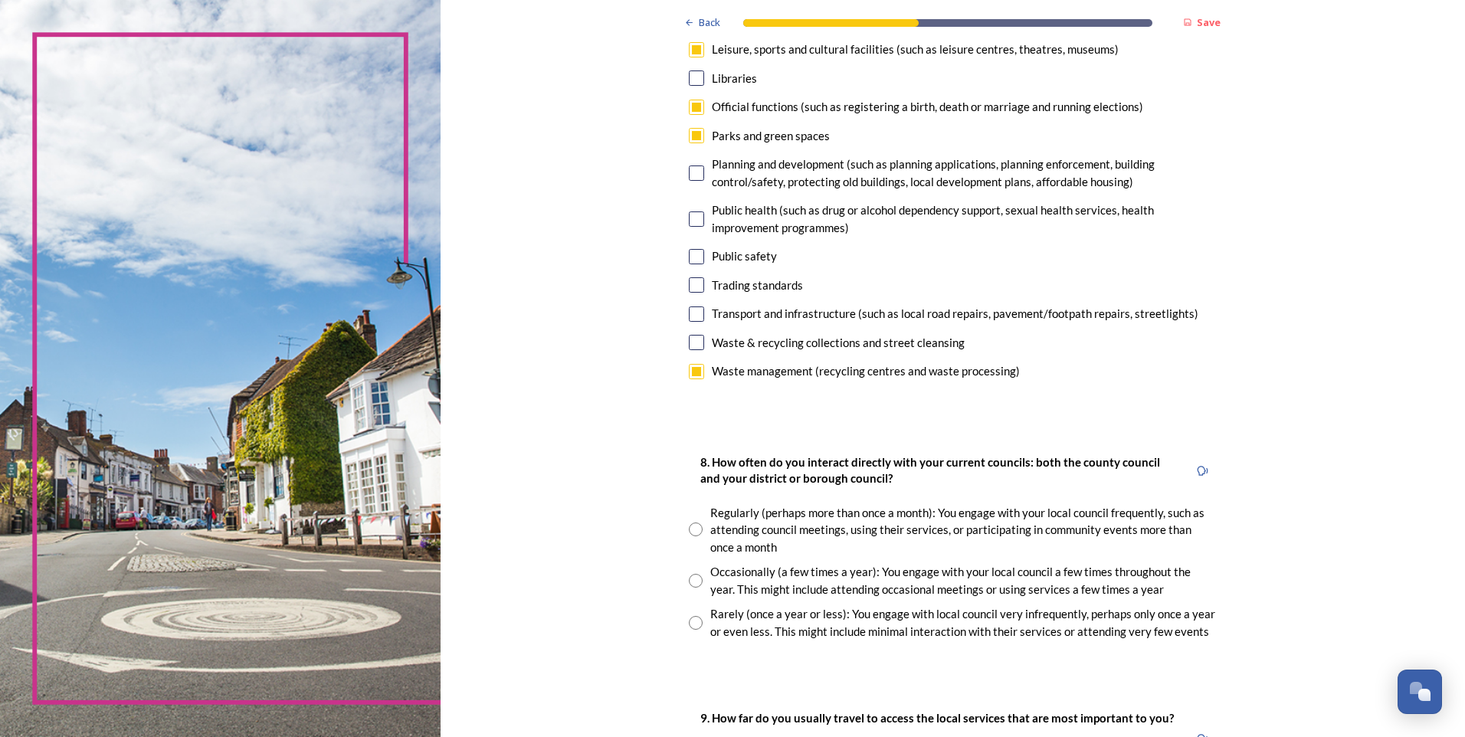
click at [689, 621] on input "radio" at bounding box center [696, 623] width 14 height 14
radio input "true"
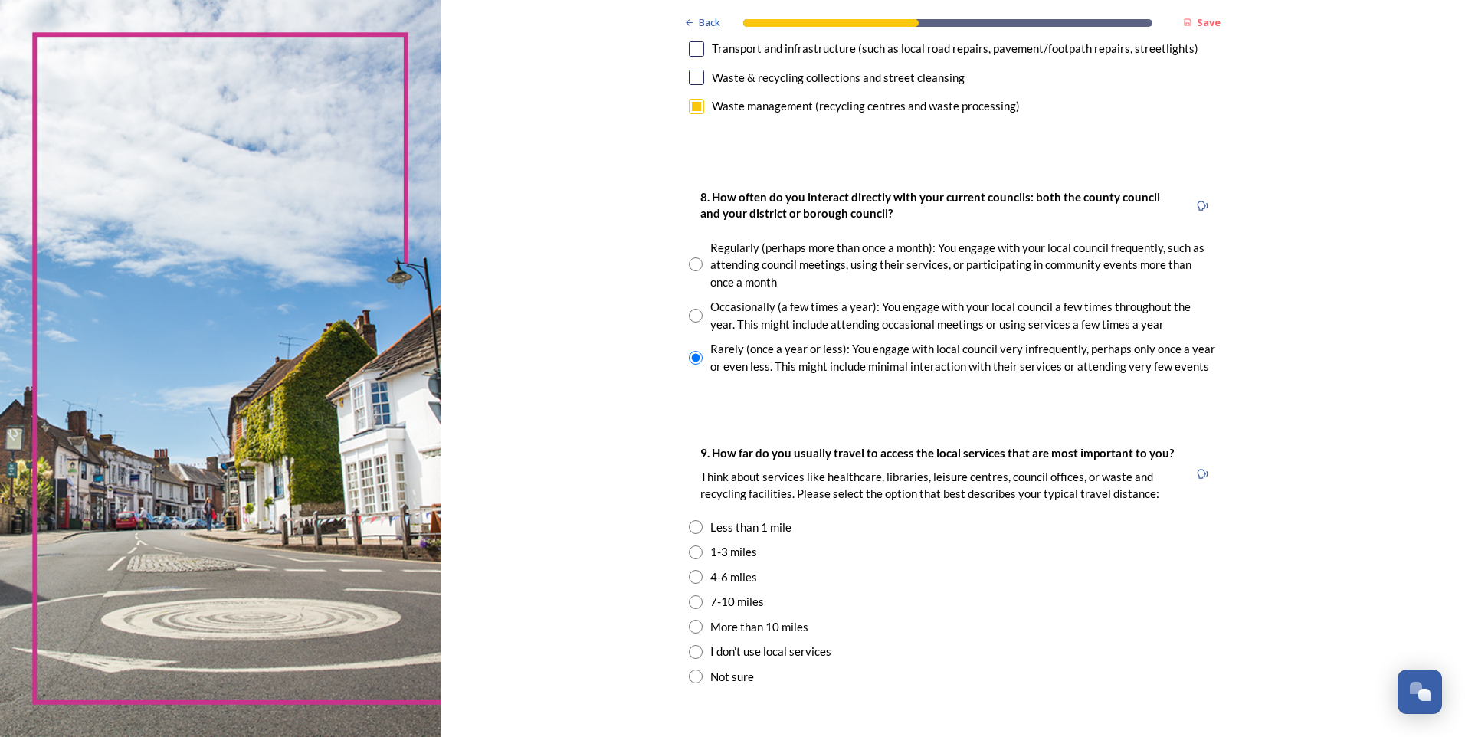
scroll to position [741, 0]
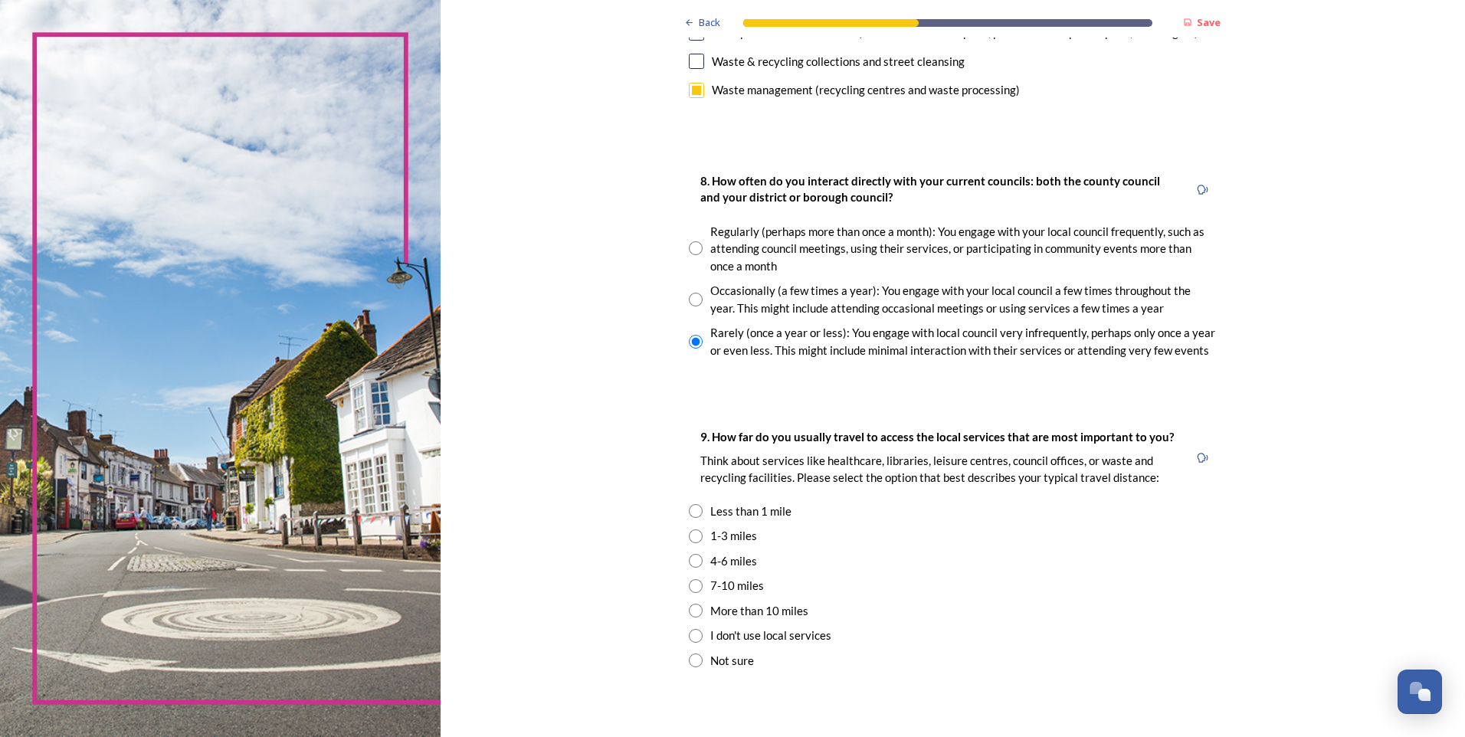
click at [689, 536] on input "radio" at bounding box center [696, 536] width 14 height 14
radio input "true"
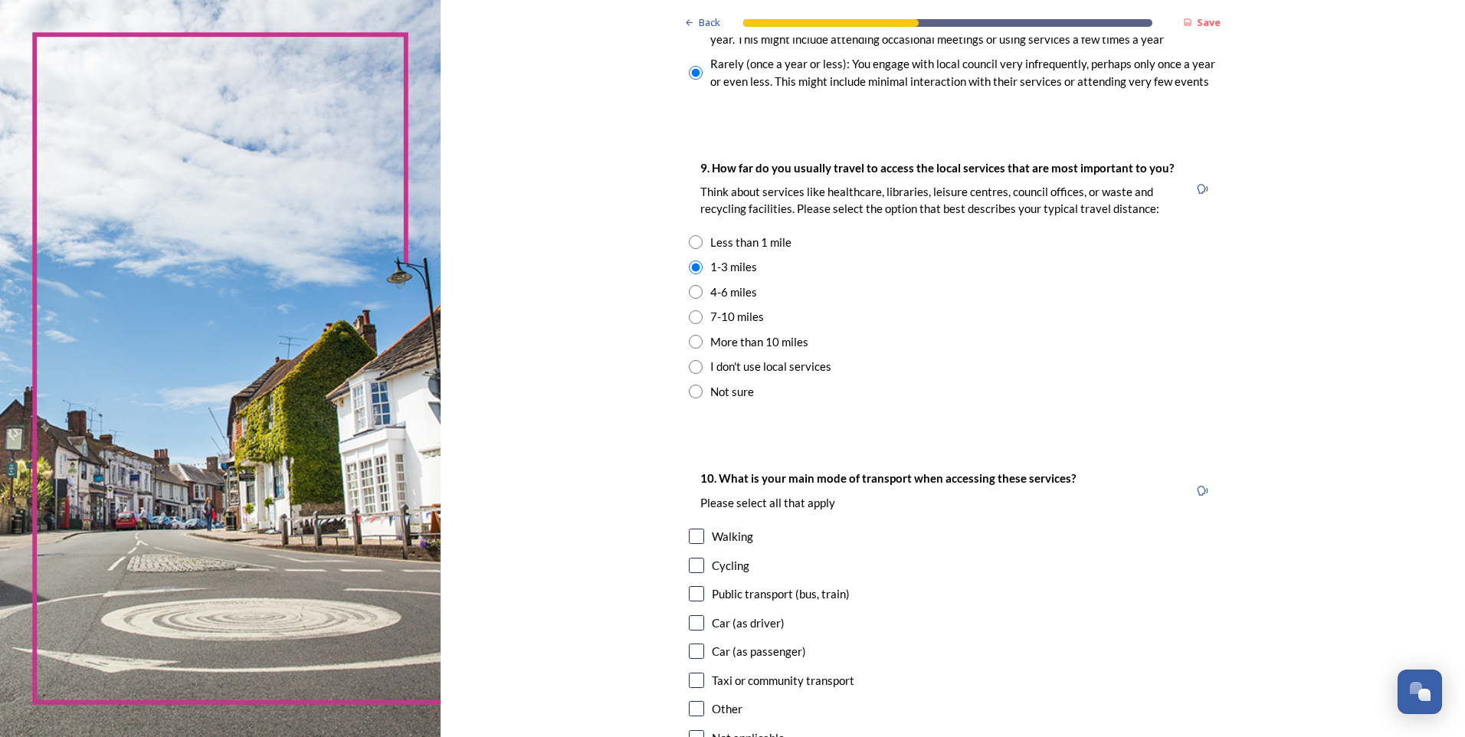
scroll to position [1021, 0]
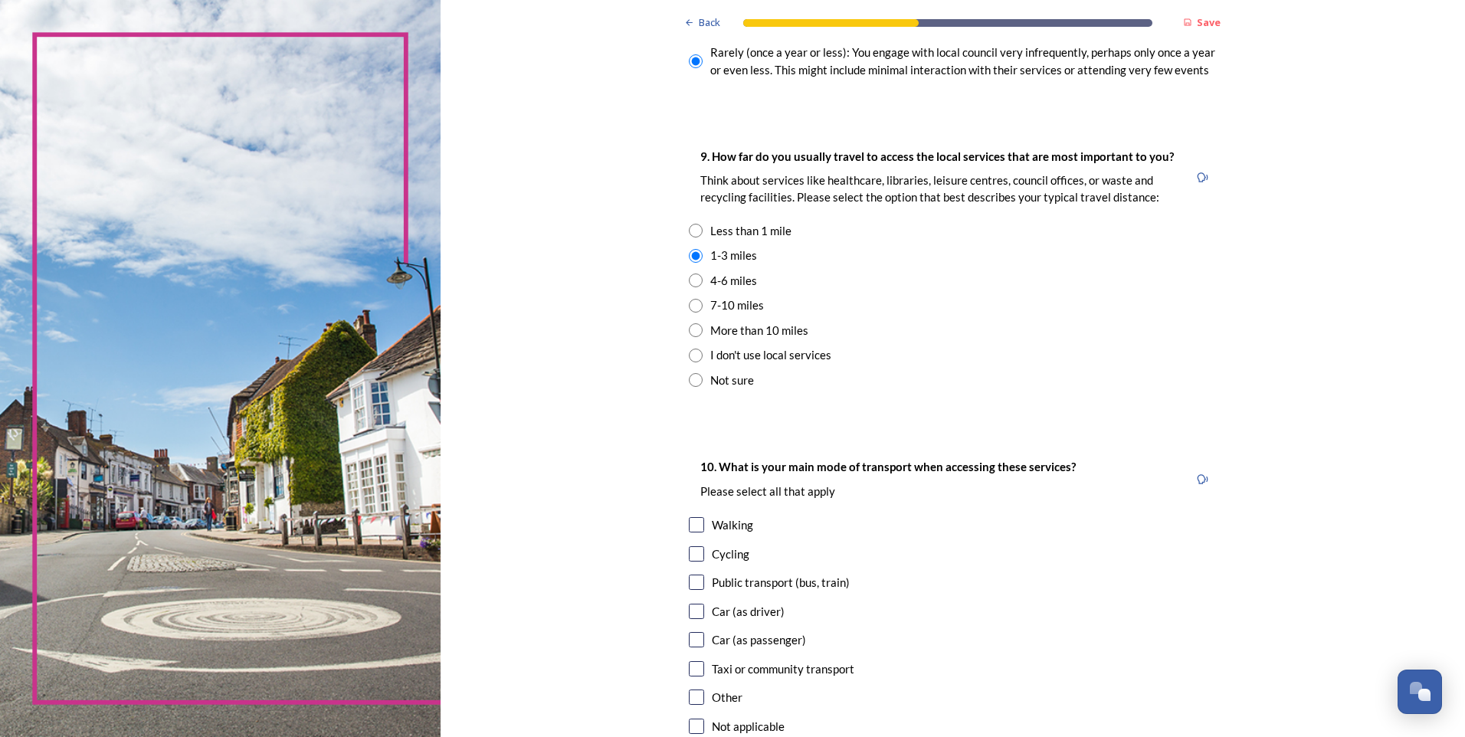
click at [690, 615] on input "checkbox" at bounding box center [696, 611] width 15 height 15
click at [690, 611] on input "checkbox" at bounding box center [696, 611] width 15 height 15
click at [693, 610] on input "checkbox" at bounding box center [696, 611] width 15 height 15
checkbox input "true"
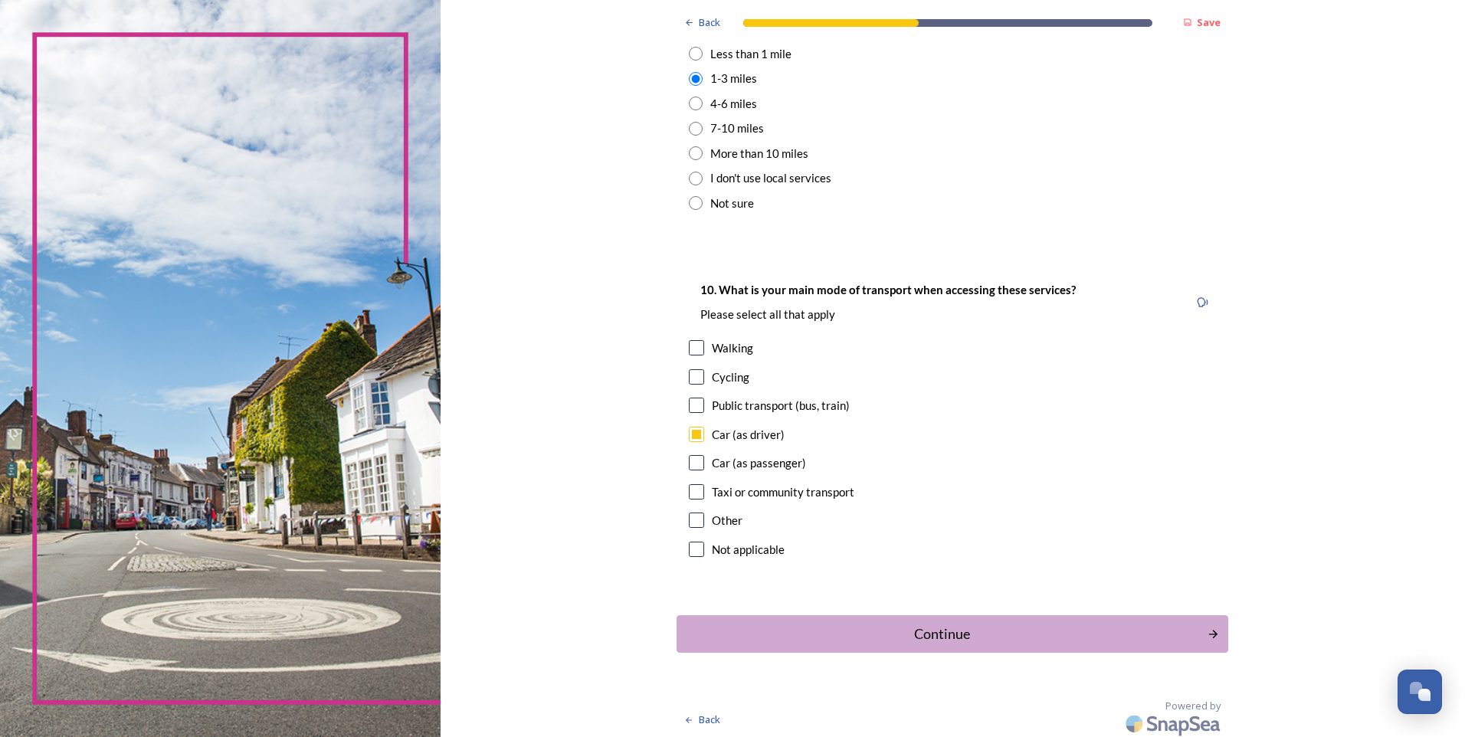
scroll to position [1203, 0]
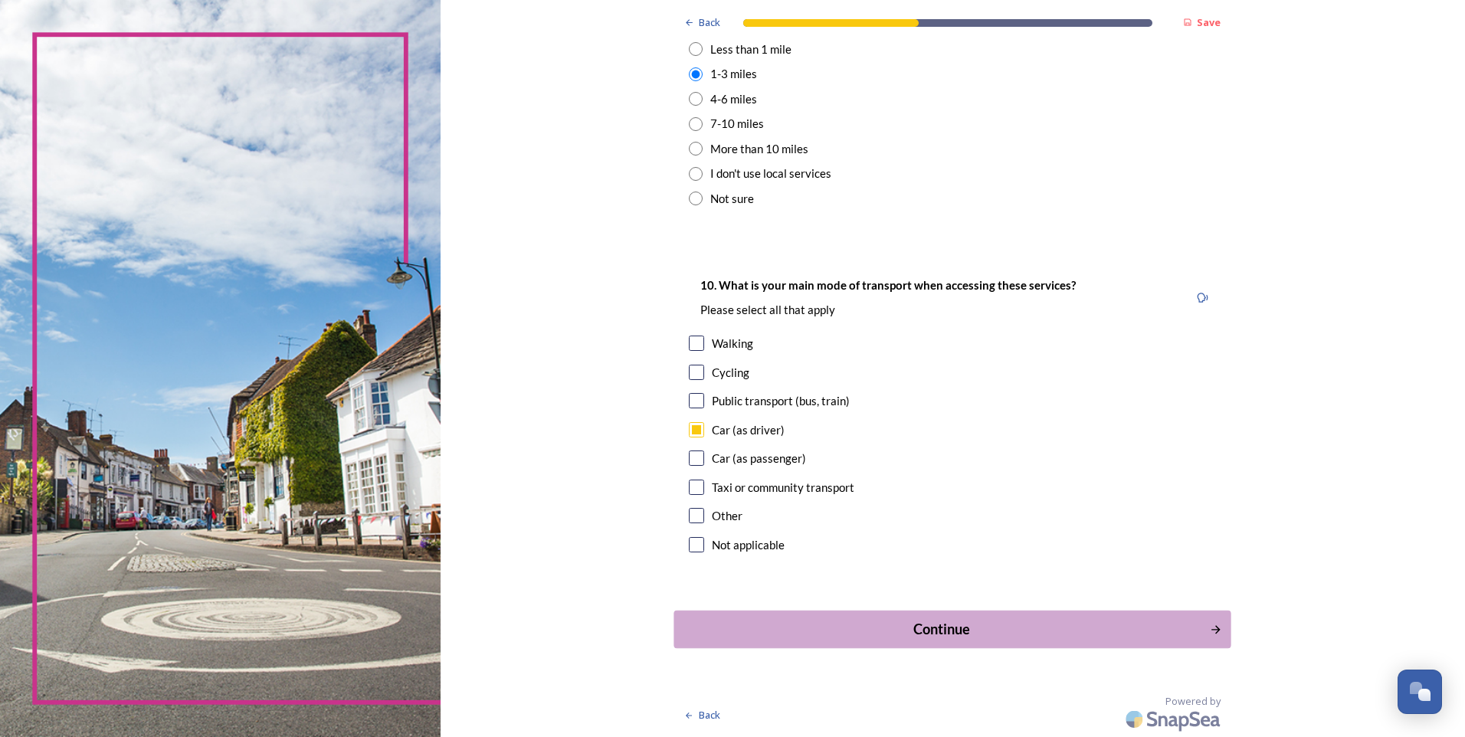
click at [926, 624] on div "Continue" at bounding box center [942, 629] width 519 height 21
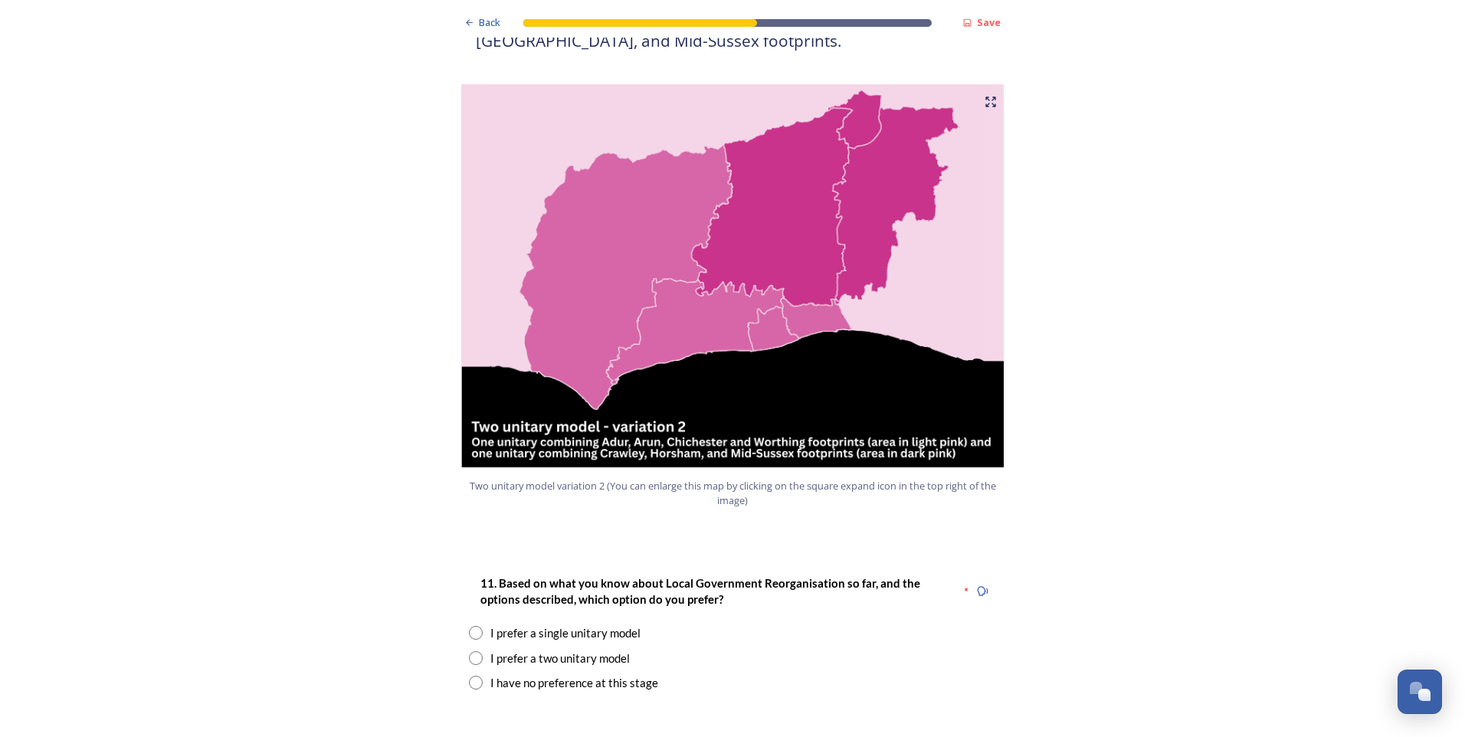
scroll to position [1609, 0]
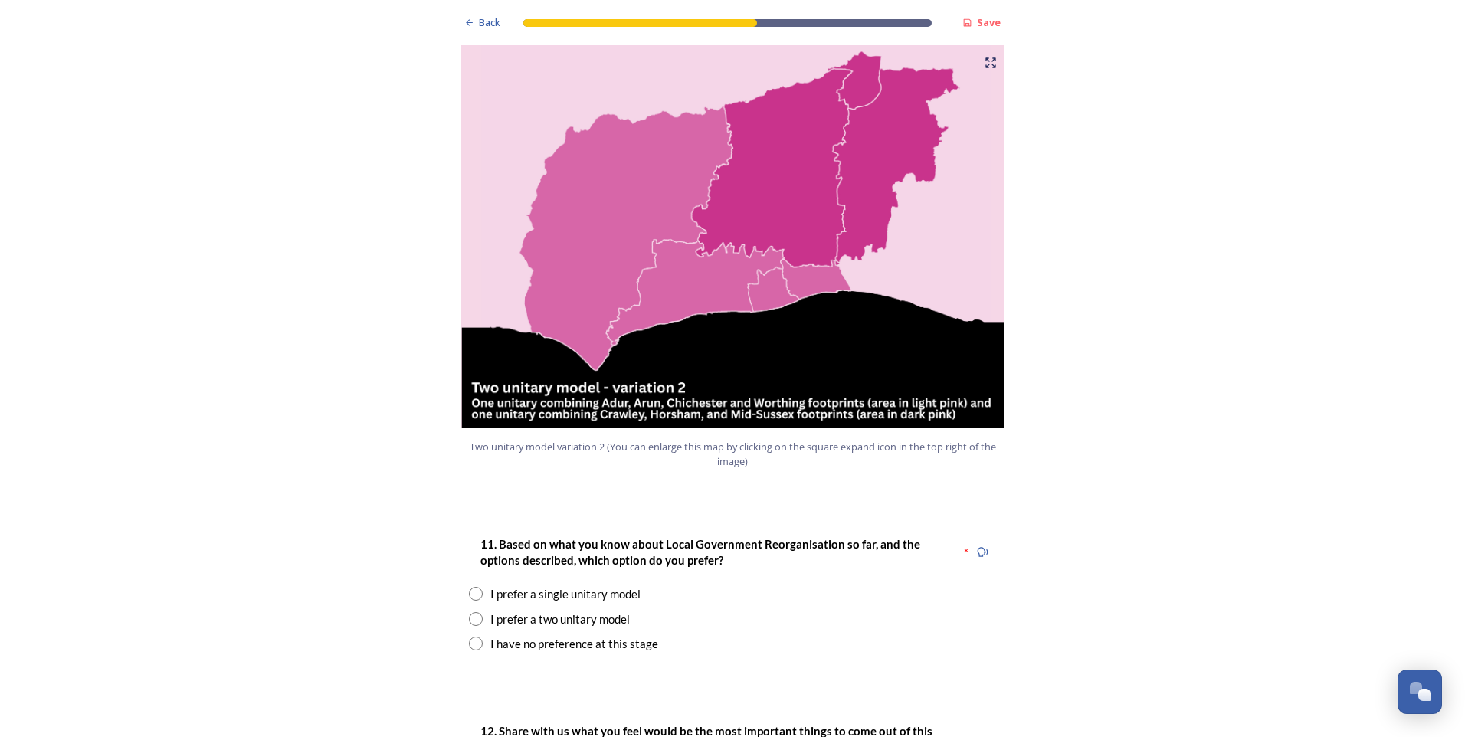
click at [476, 587] on input "radio" at bounding box center [476, 594] width 14 height 14
radio input "true"
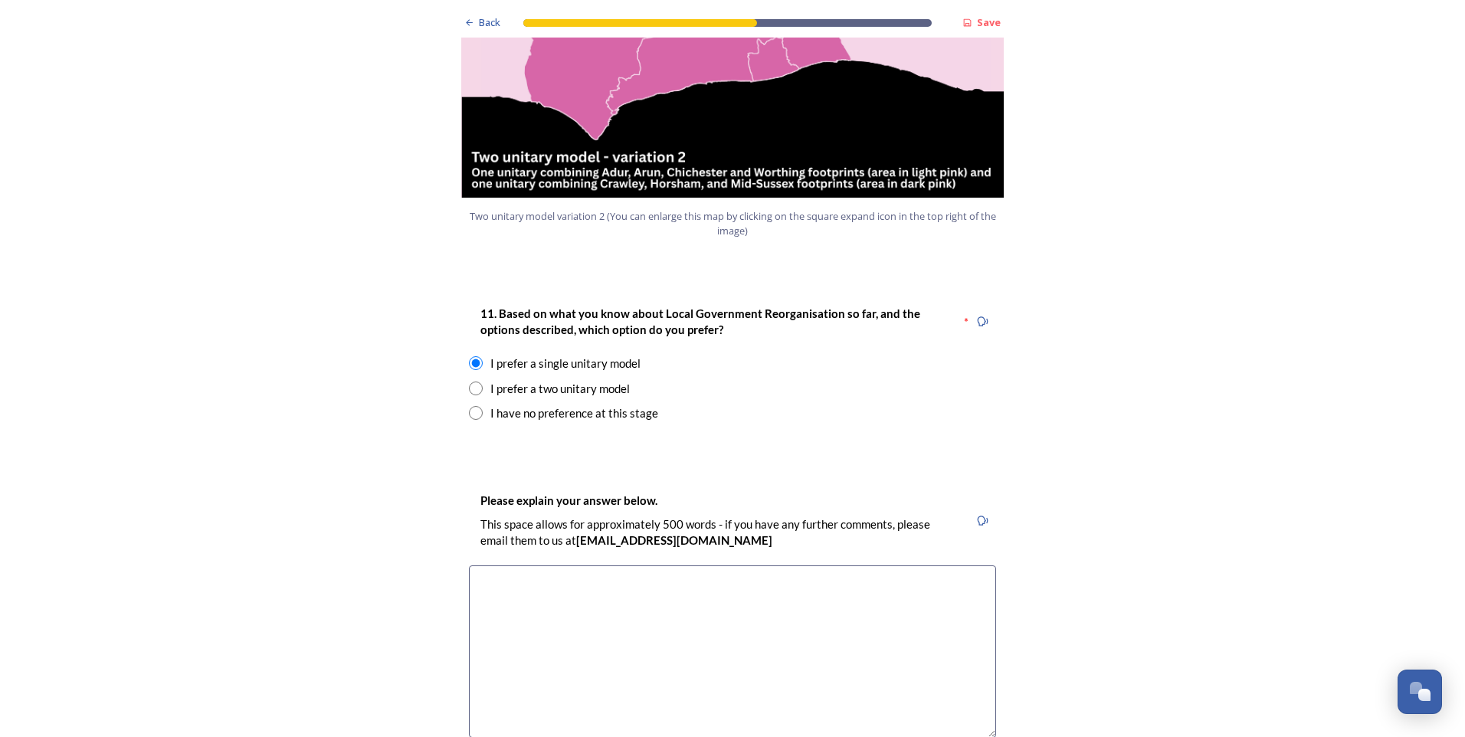
scroll to position [1864, 0]
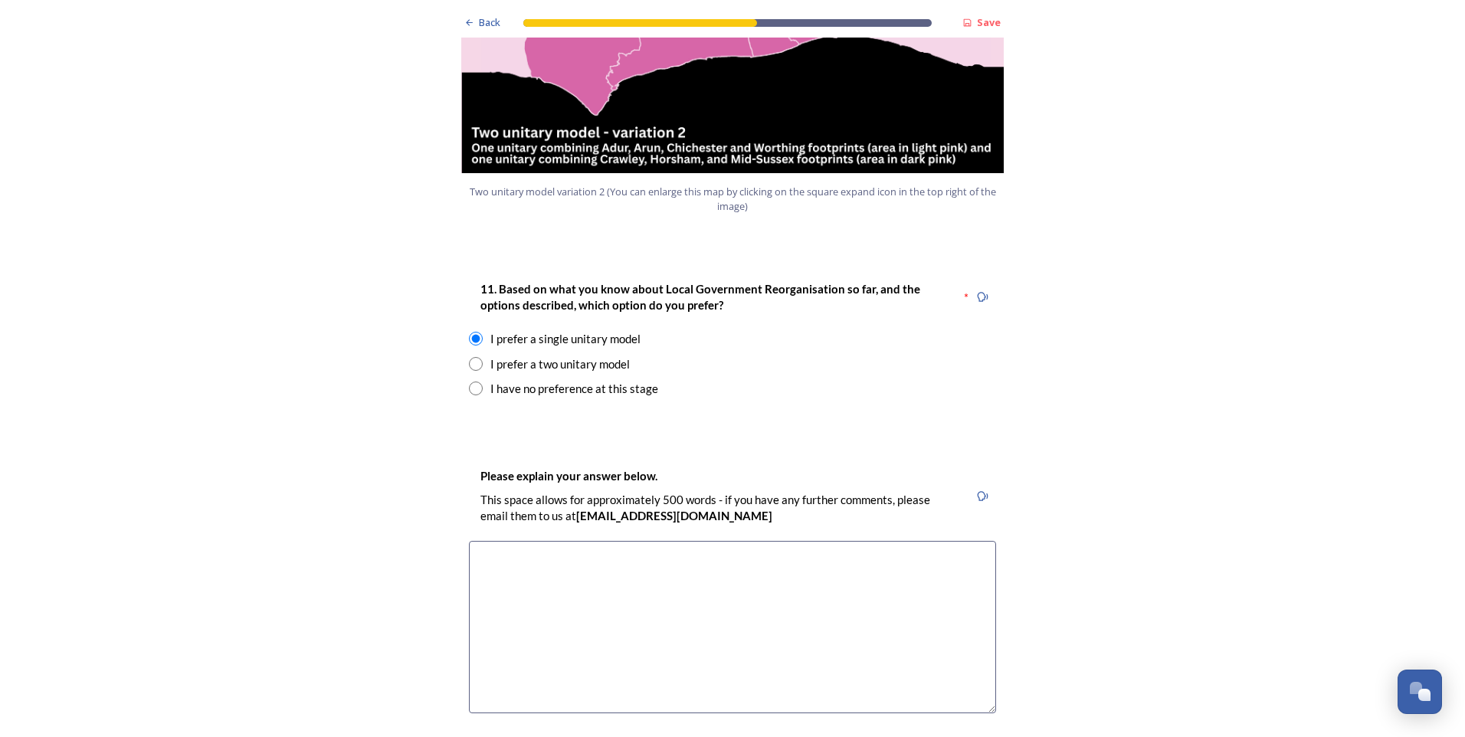
click at [485, 541] on textarea at bounding box center [732, 627] width 527 height 172
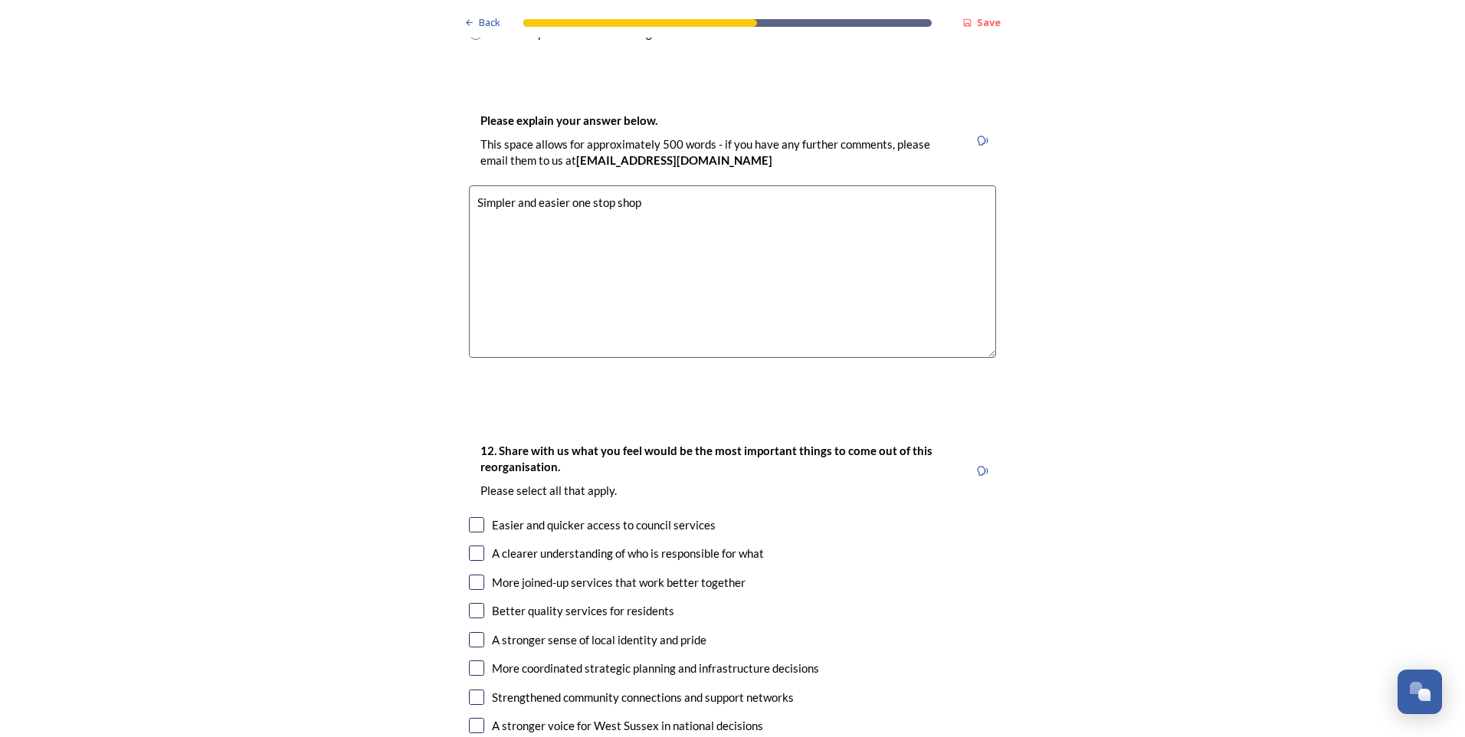
scroll to position [2222, 0]
type textarea "Simpler and easier one stop shop"
drag, startPoint x: 631, startPoint y: 483, endPoint x: 616, endPoint y: 519, distance: 38.1
drag, startPoint x: 616, startPoint y: 519, endPoint x: 472, endPoint y: 480, distance: 149.2
click at [472, 515] on input "checkbox" at bounding box center [476, 522] width 15 height 15
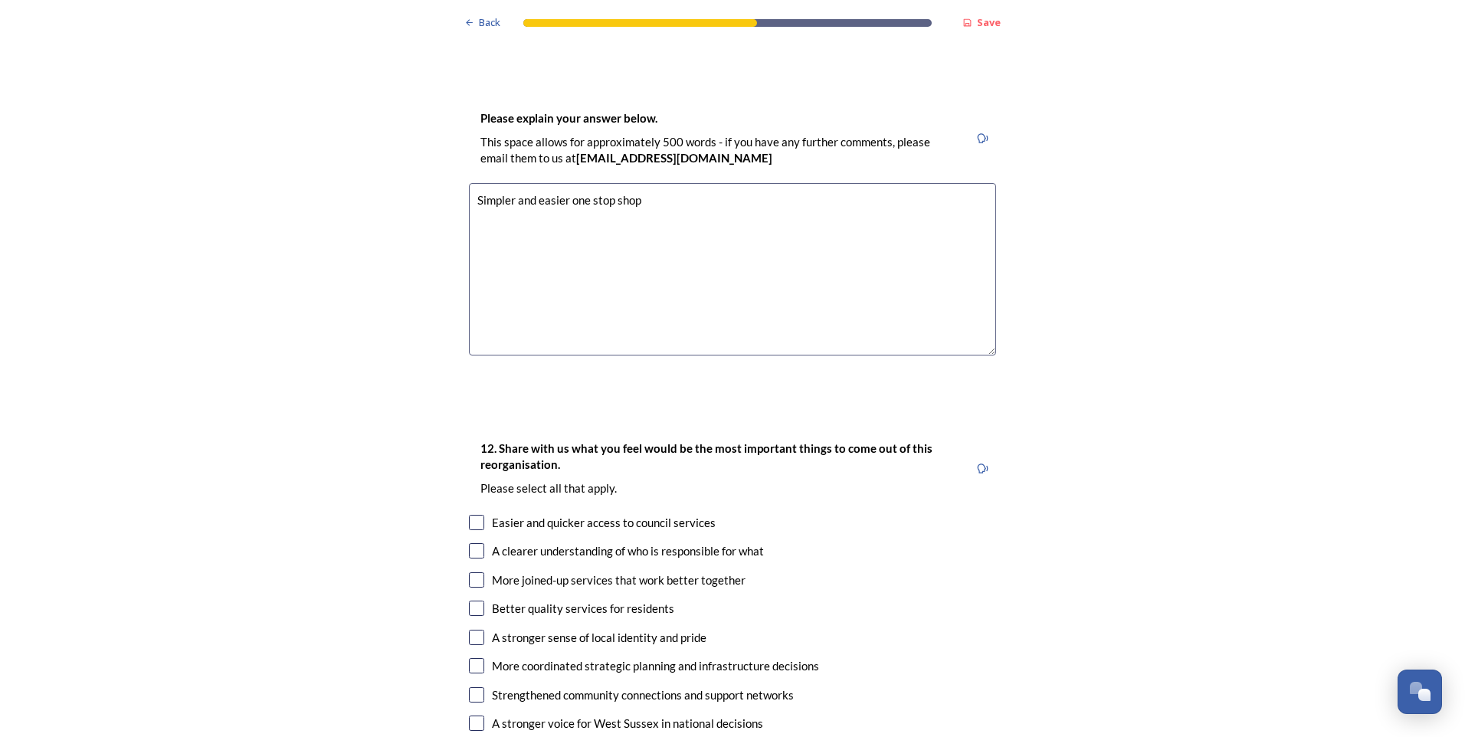
checkbox input "true"
click at [472, 543] on input "checkbox" at bounding box center [476, 550] width 15 height 15
checkbox input "true"
click at [471, 572] on input "checkbox" at bounding box center [476, 579] width 15 height 15
checkbox input "true"
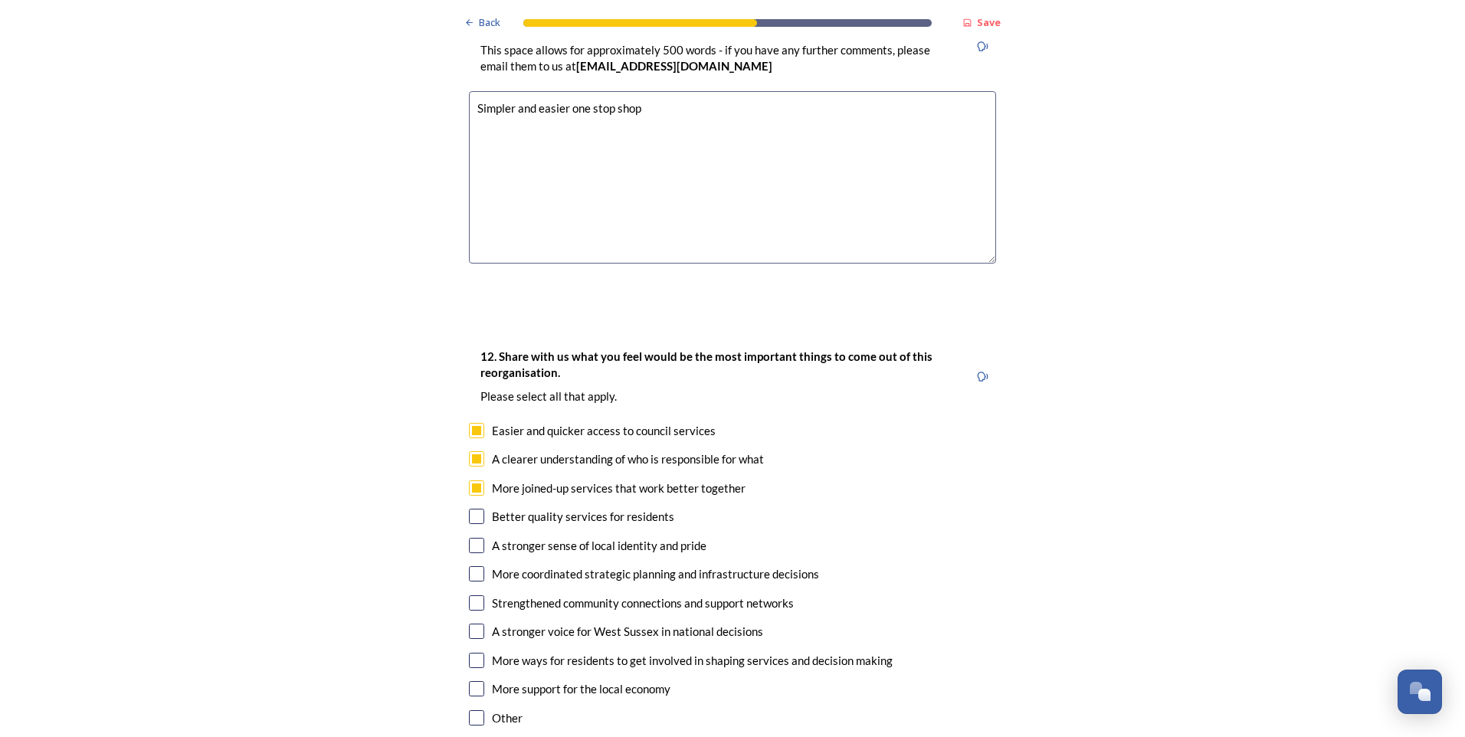
scroll to position [2324, 0]
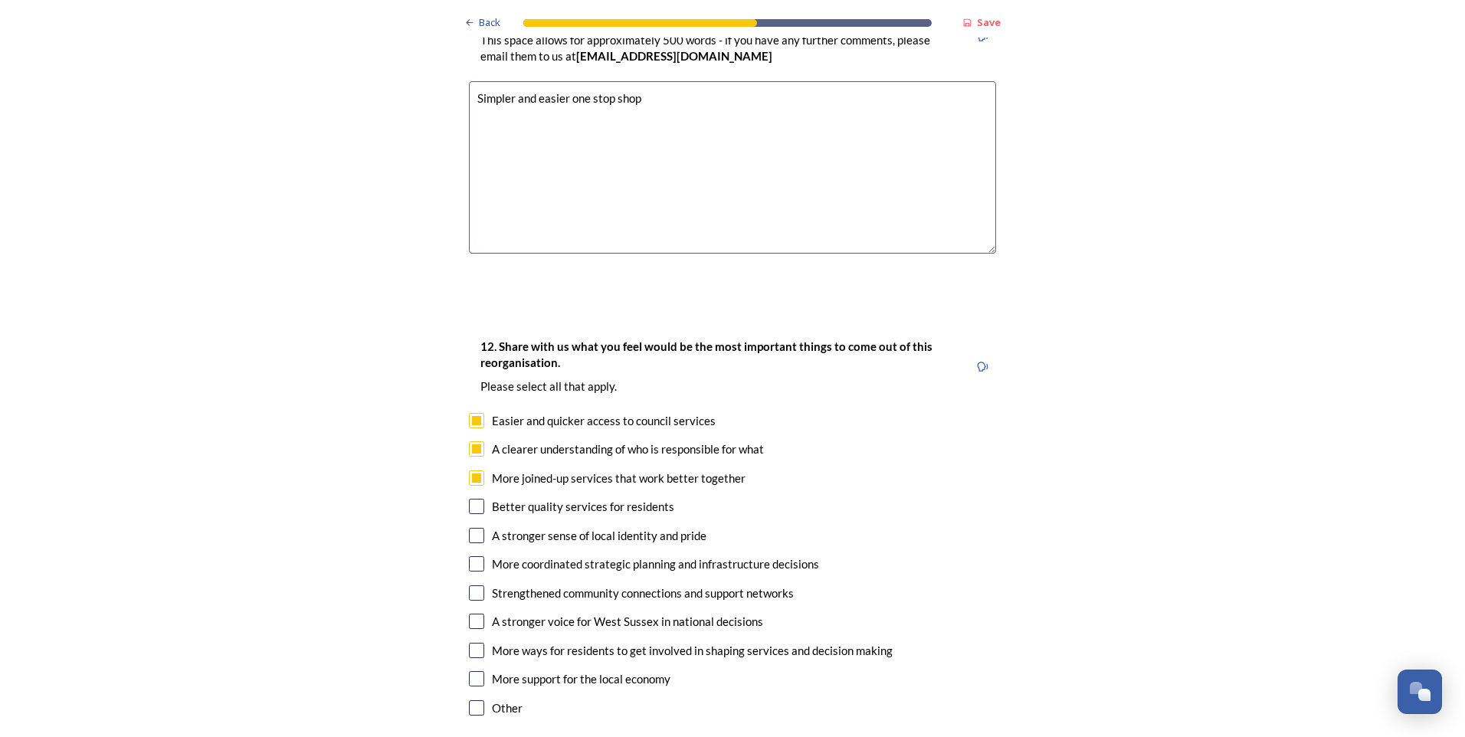
click at [470, 499] on input "checkbox" at bounding box center [476, 506] width 15 height 15
checkbox input "true"
click at [473, 556] on input "checkbox" at bounding box center [476, 563] width 15 height 15
checkbox input "true"
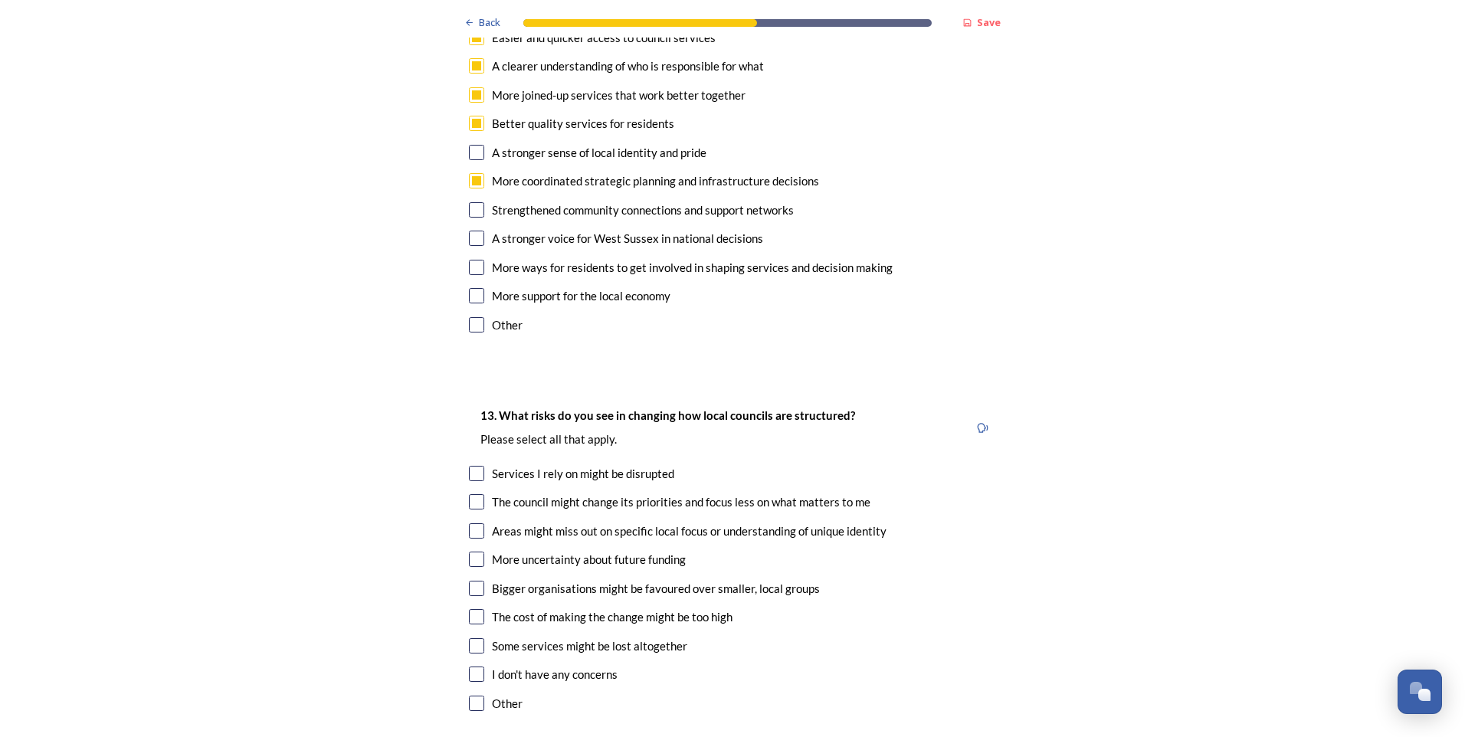
scroll to position [2733, 0]
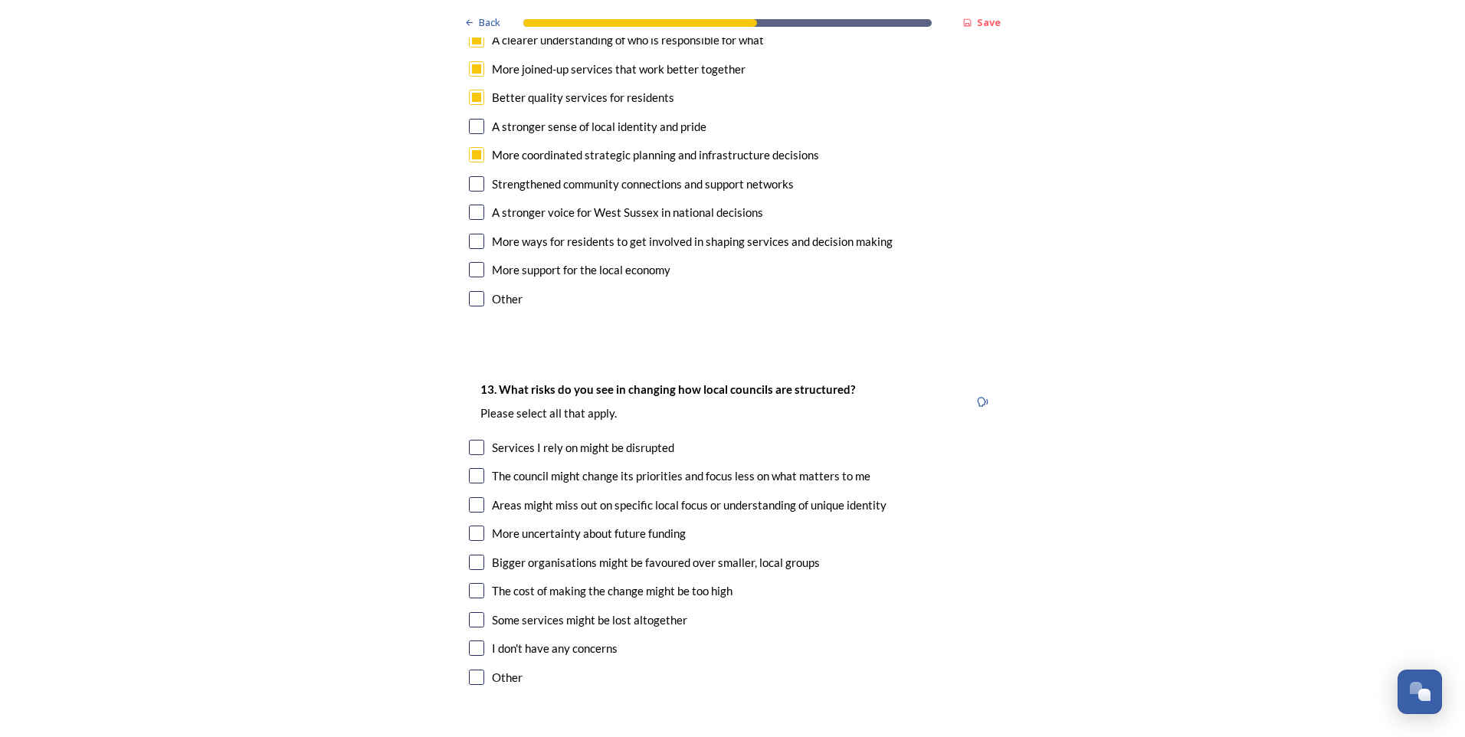
click at [469, 641] on input "checkbox" at bounding box center [476, 648] width 15 height 15
checkbox input "true"
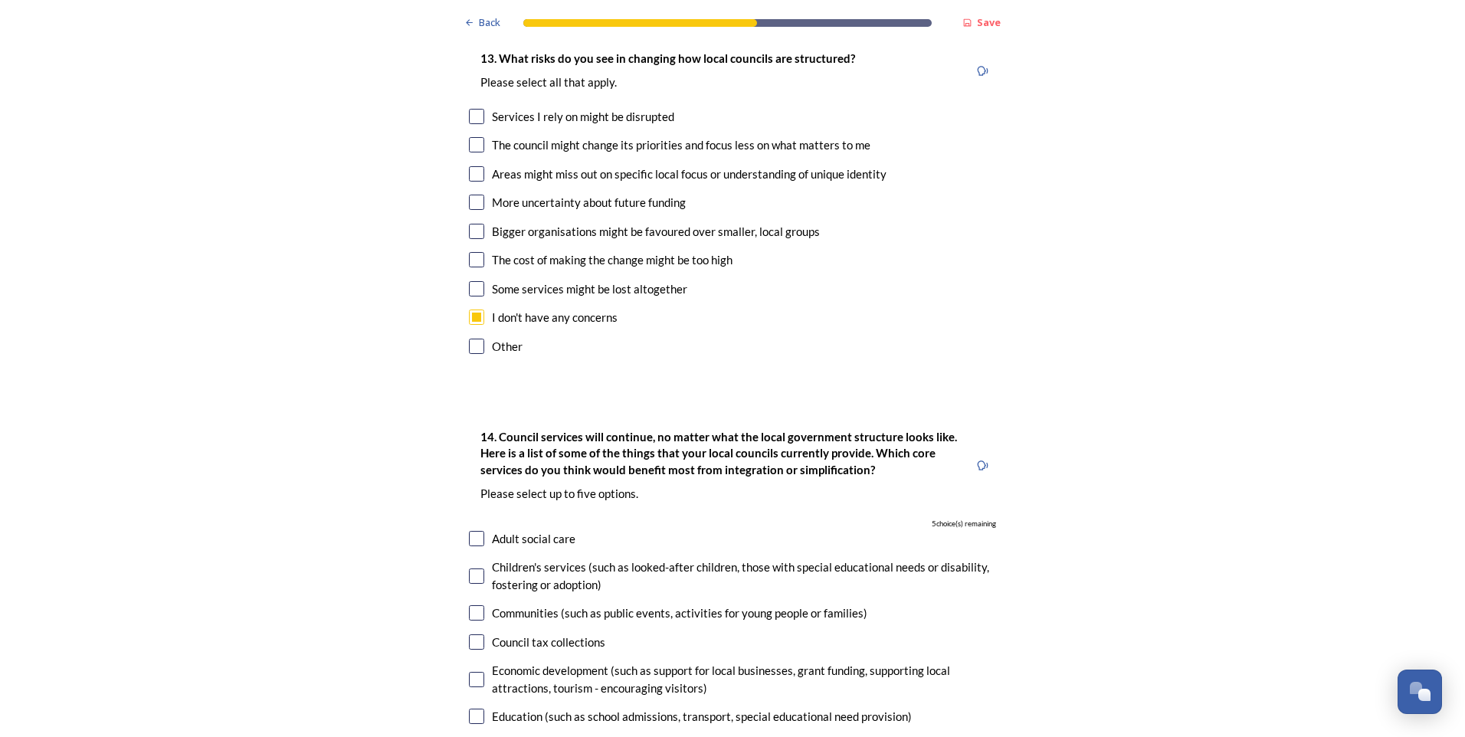
scroll to position [3065, 0]
click at [469, 605] on input "checkbox" at bounding box center [476, 612] width 15 height 15
checkbox input "true"
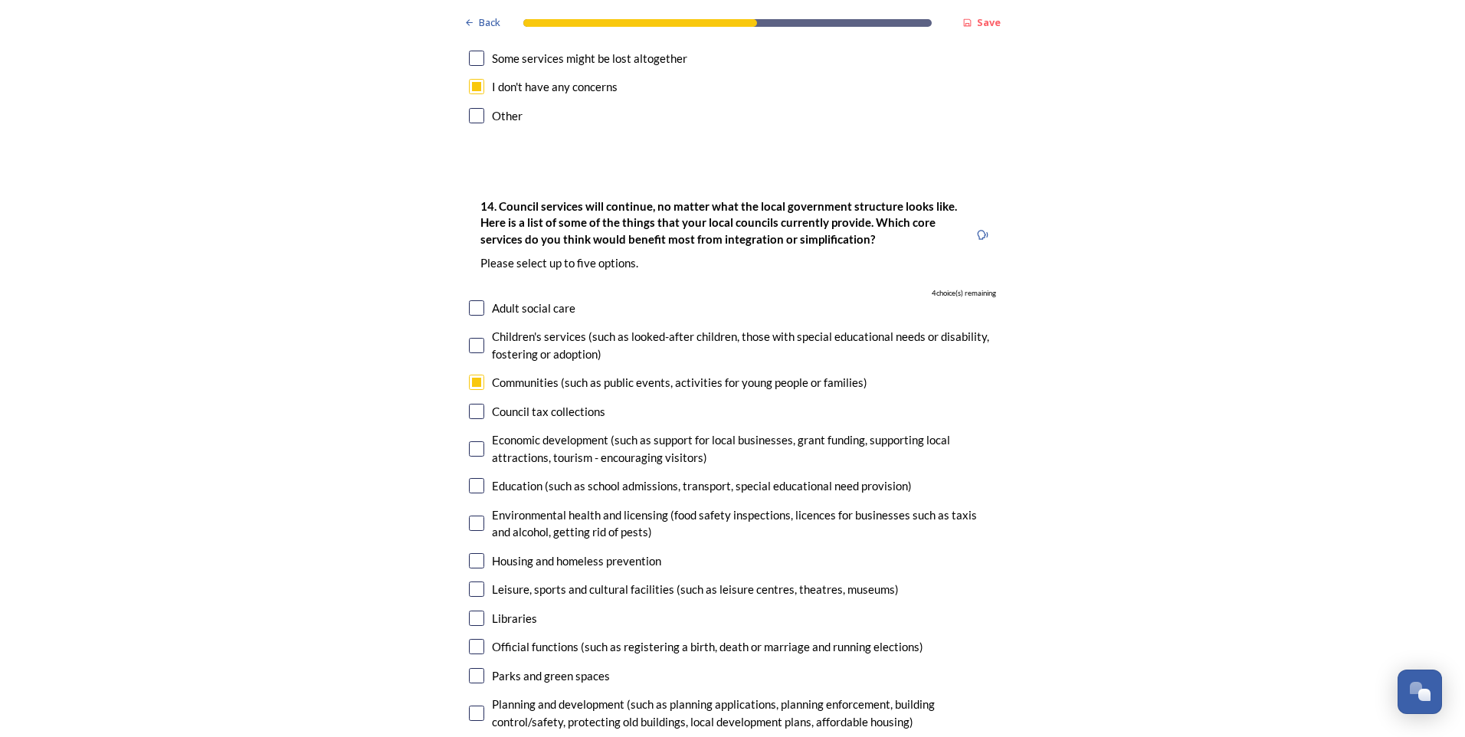
scroll to position [3320, 0]
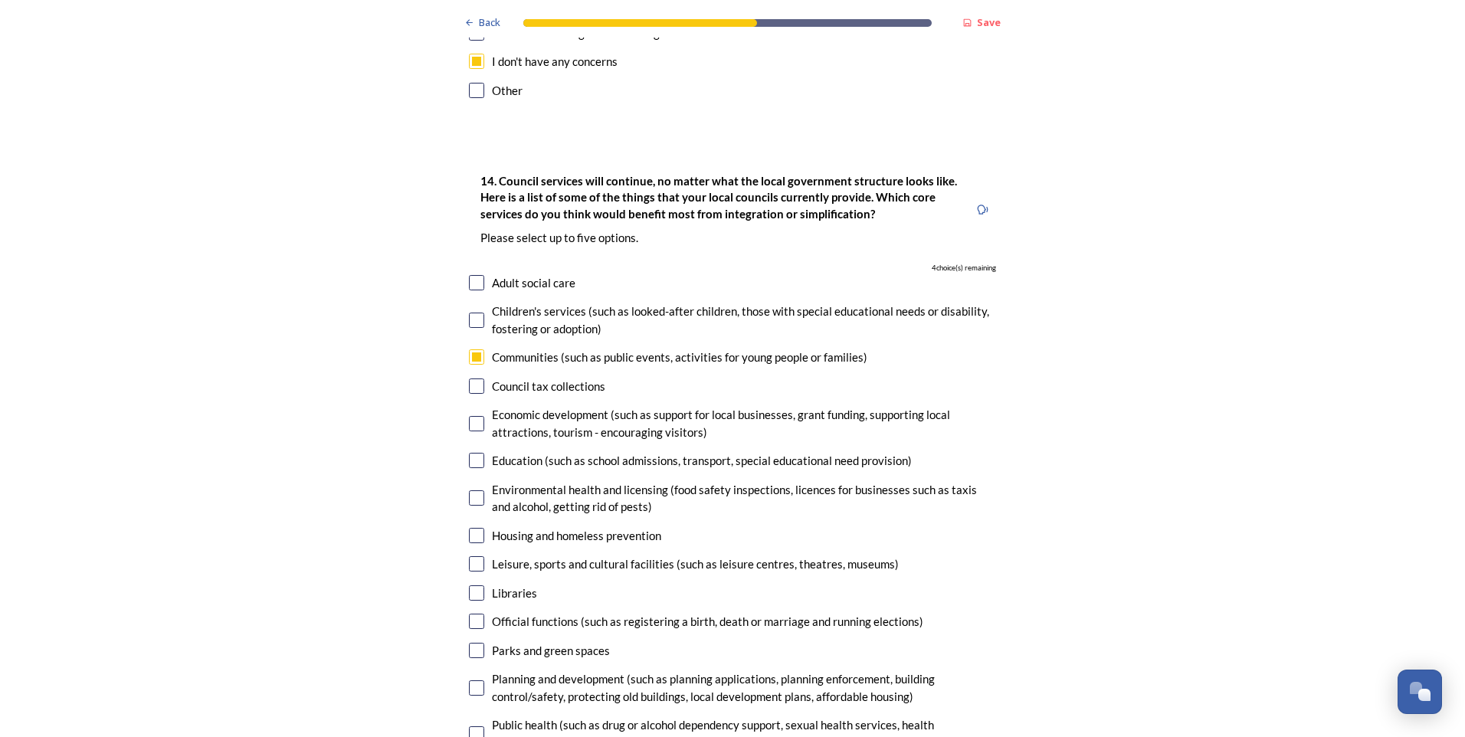
click at [469, 556] on input "checkbox" at bounding box center [476, 563] width 15 height 15
checkbox input "true"
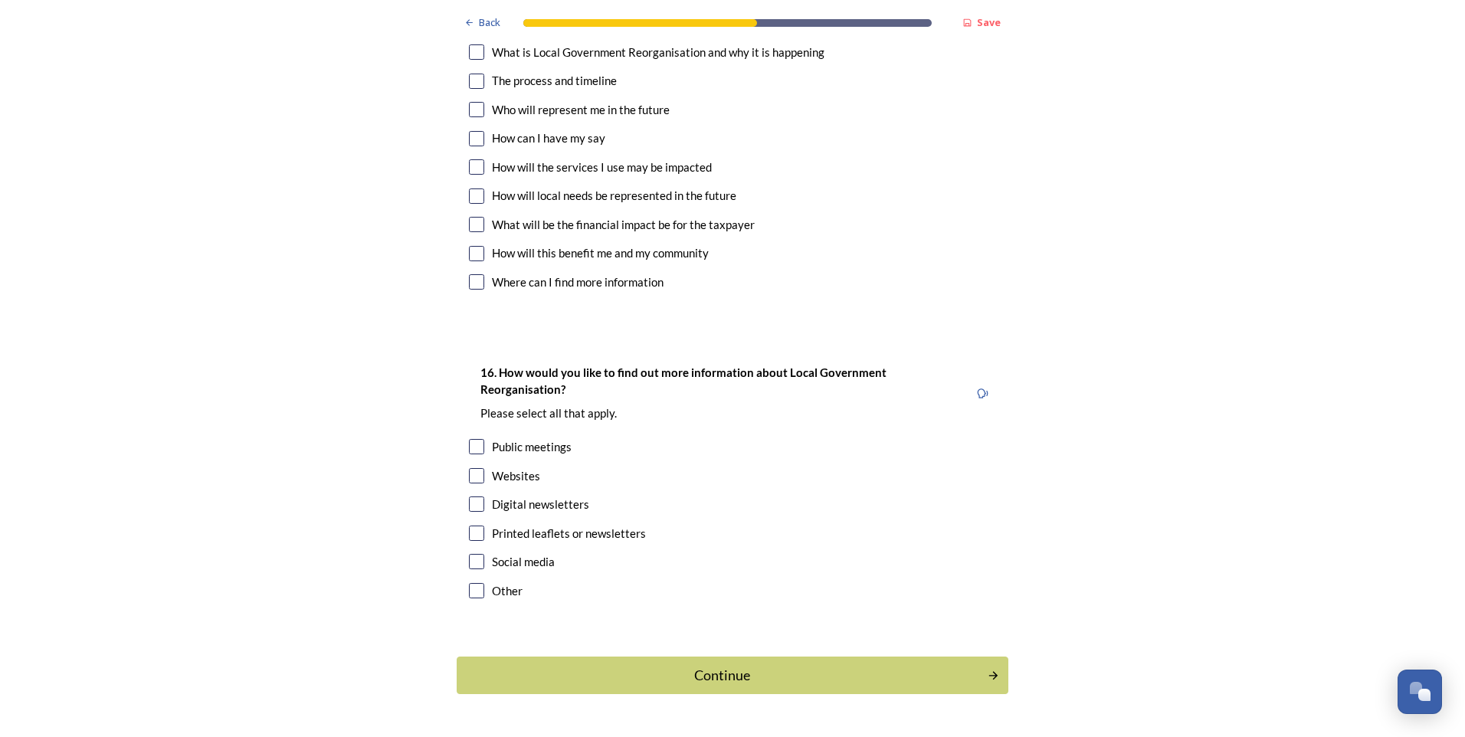
scroll to position [4332, 0]
click at [790, 664] on div "Continue" at bounding box center [722, 674] width 519 height 21
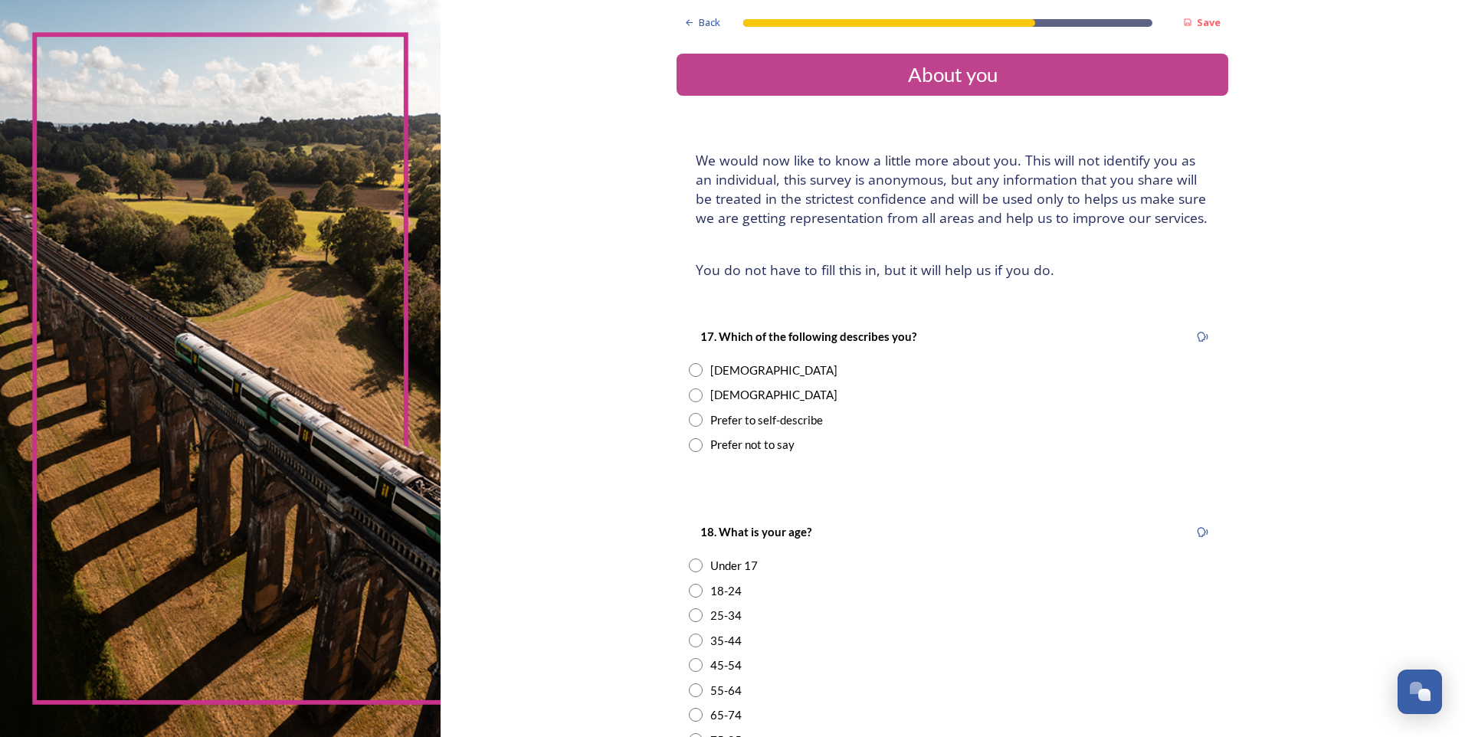
click at [689, 366] on input "radio" at bounding box center [696, 370] width 14 height 14
radio input "true"
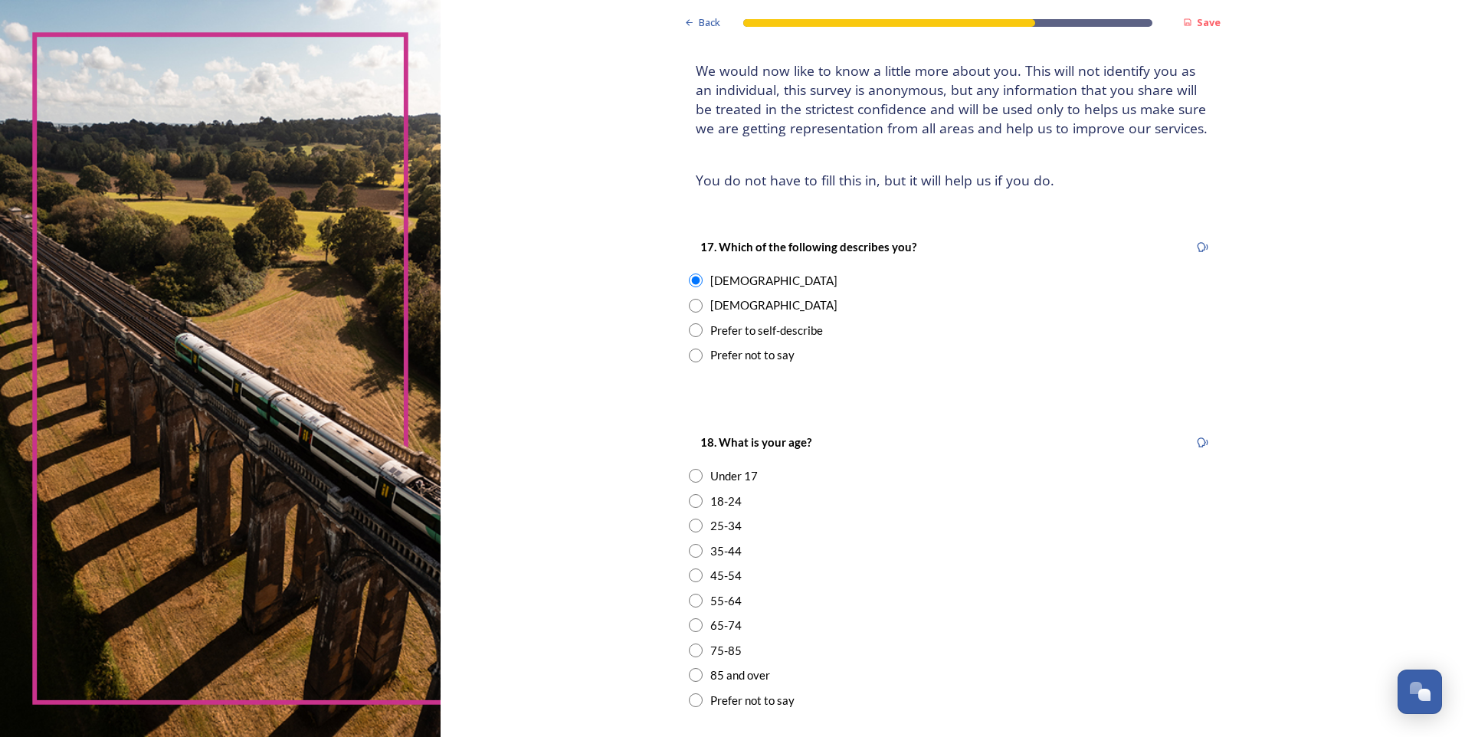
scroll to position [153, 0]
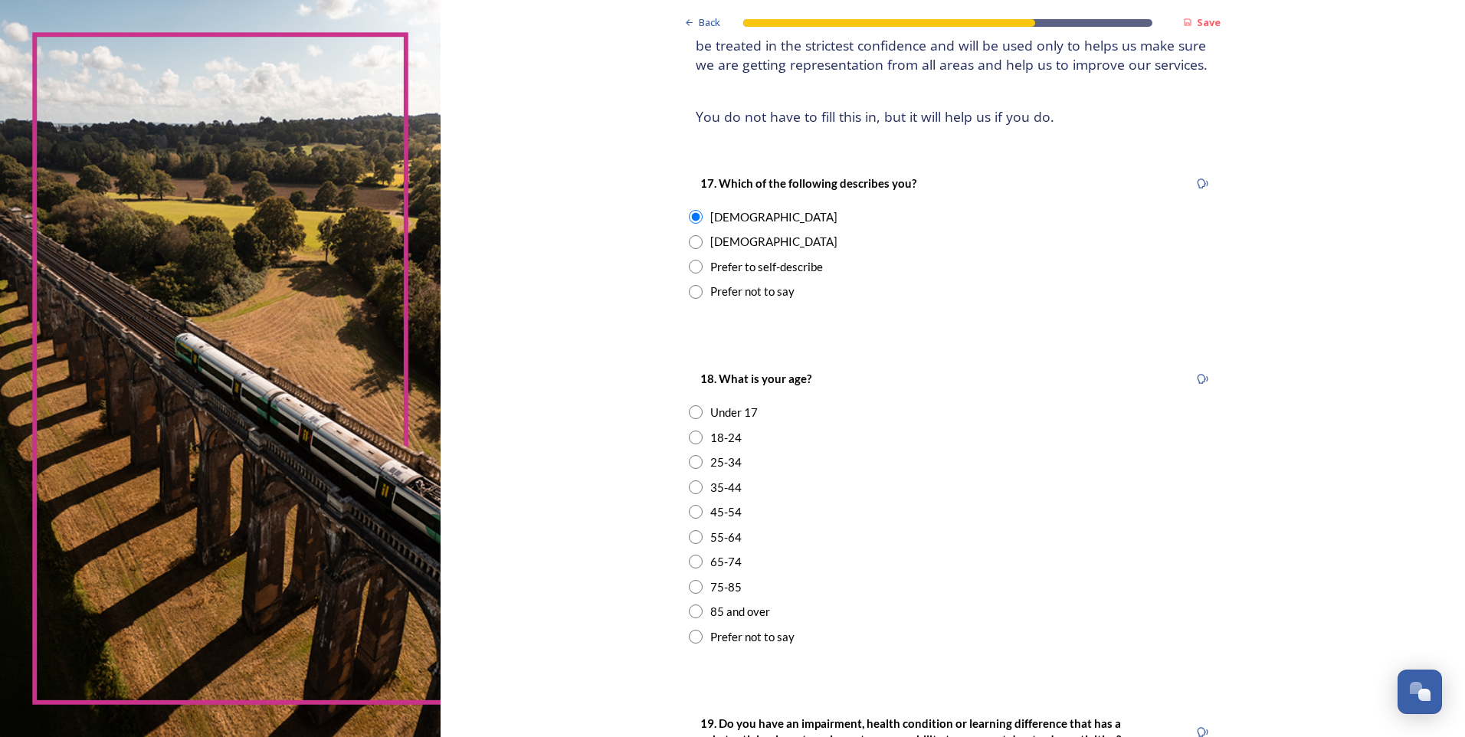
click at [689, 538] on input "radio" at bounding box center [696, 537] width 14 height 14
radio input "true"
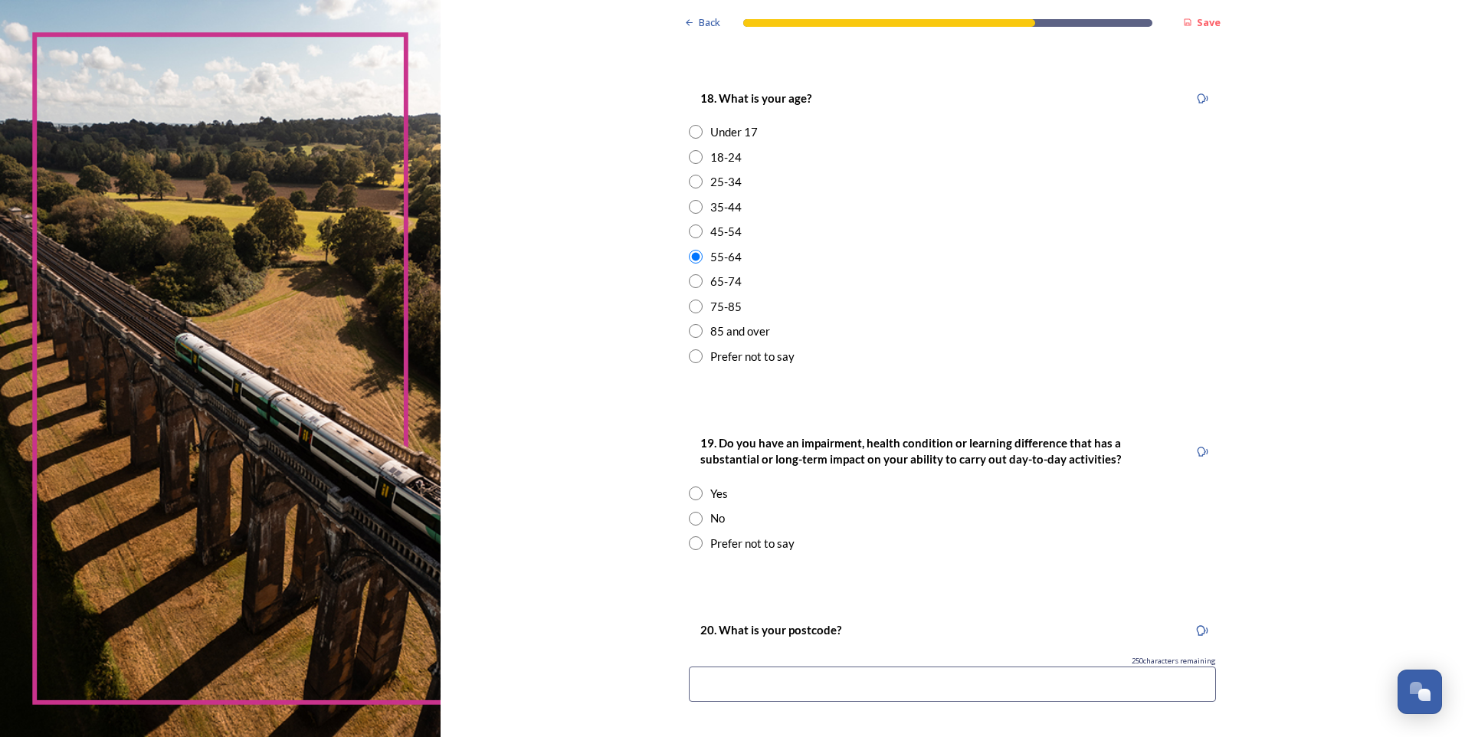
scroll to position [434, 0]
click at [712, 515] on div "No" at bounding box center [717, 518] width 15 height 18
radio input "true"
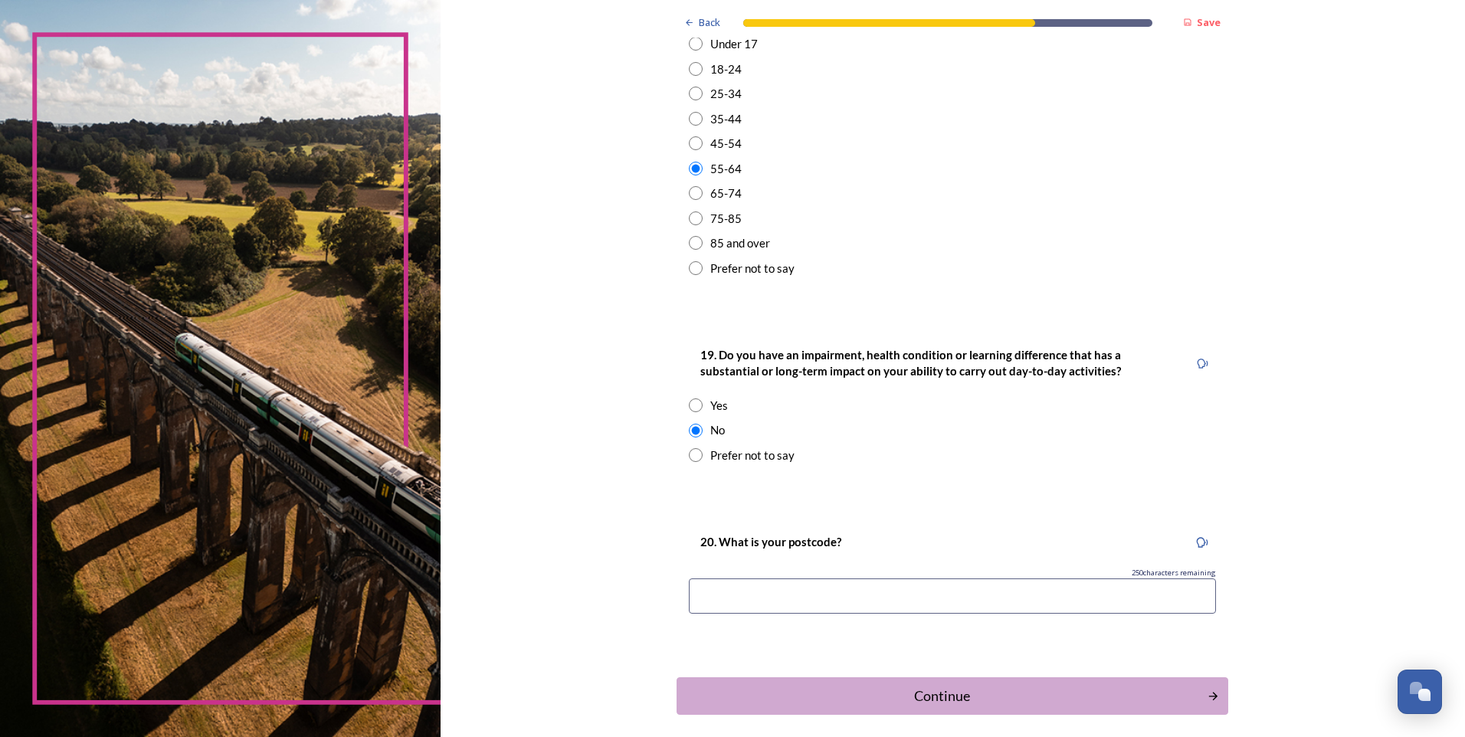
scroll to position [536, 0]
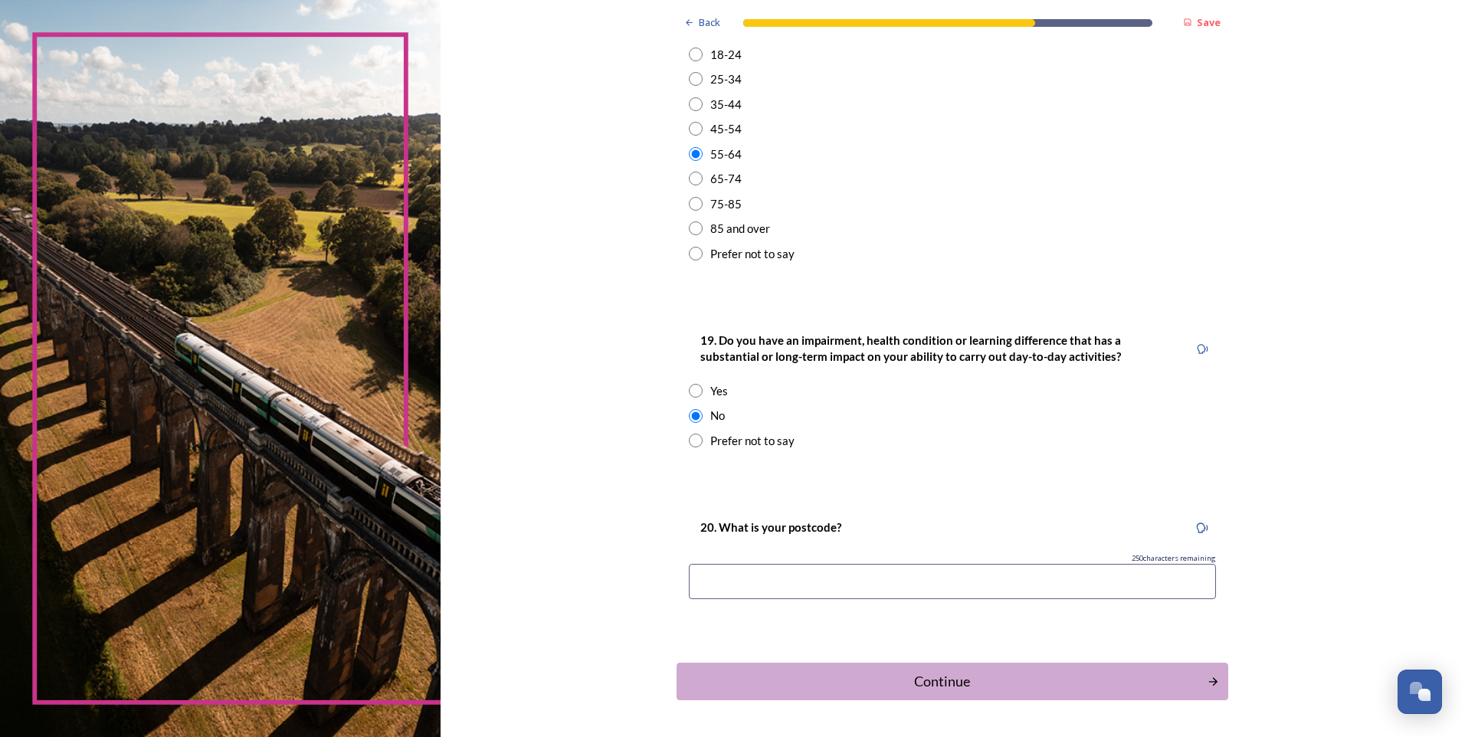
click at [831, 570] on input at bounding box center [952, 581] width 527 height 35
type input "PO19"
click at [929, 680] on div "Continue" at bounding box center [942, 681] width 519 height 21
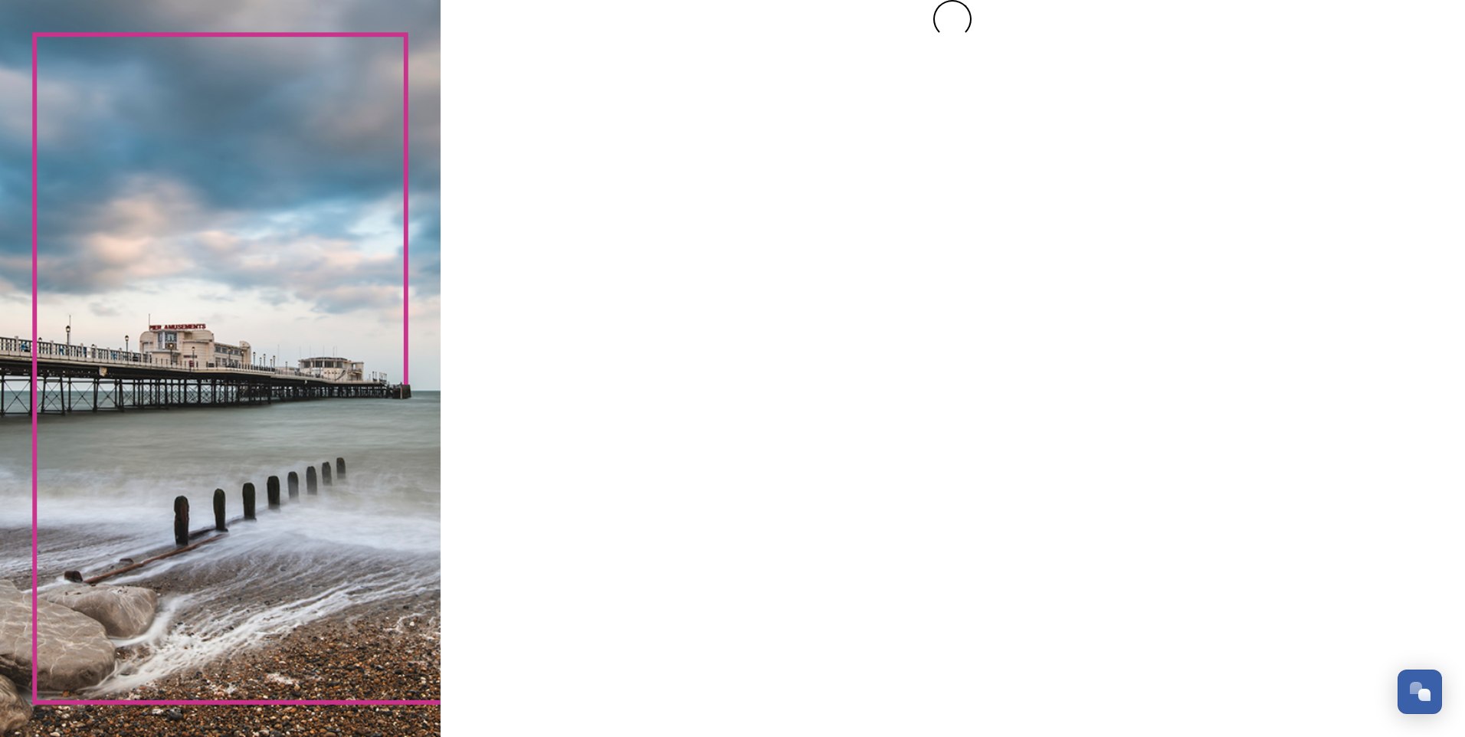
scroll to position [0, 0]
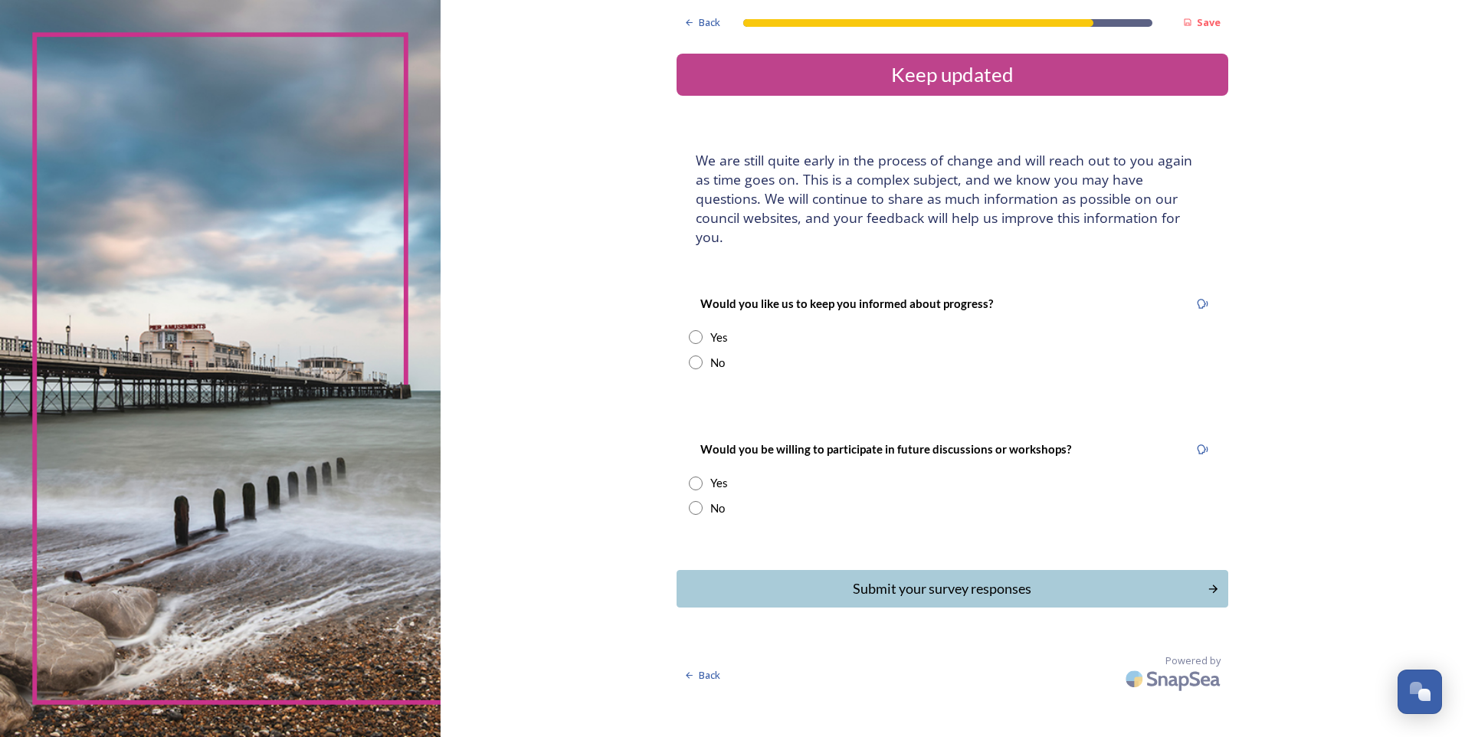
click at [697, 356] on input "radio" at bounding box center [696, 363] width 14 height 14
radio input "true"
click at [691, 501] on input "radio" at bounding box center [696, 508] width 14 height 14
radio input "true"
click at [913, 578] on div "Submit your survey responses" at bounding box center [942, 588] width 519 height 21
